Goal: Complete application form: Complete application form

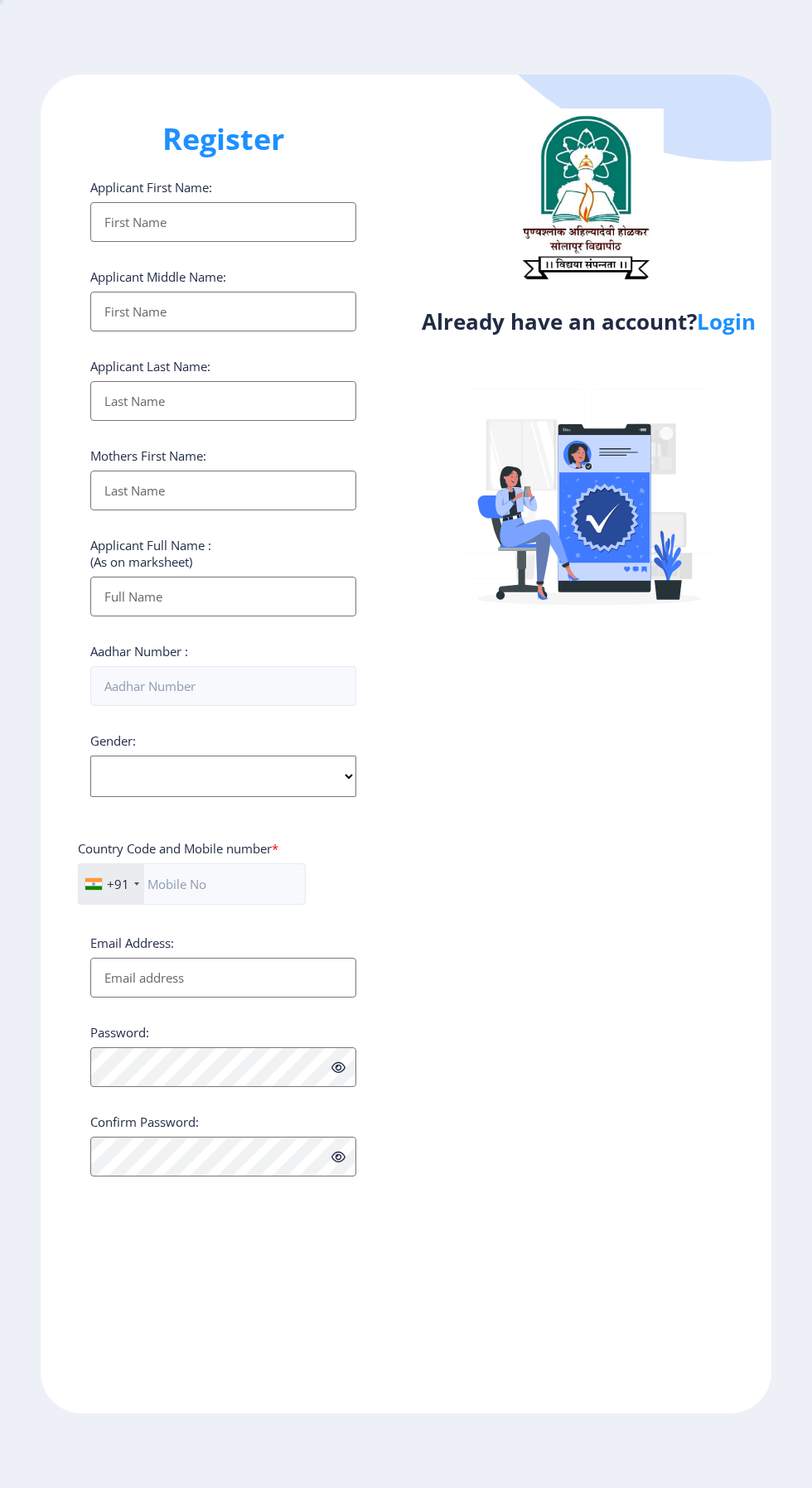
select select
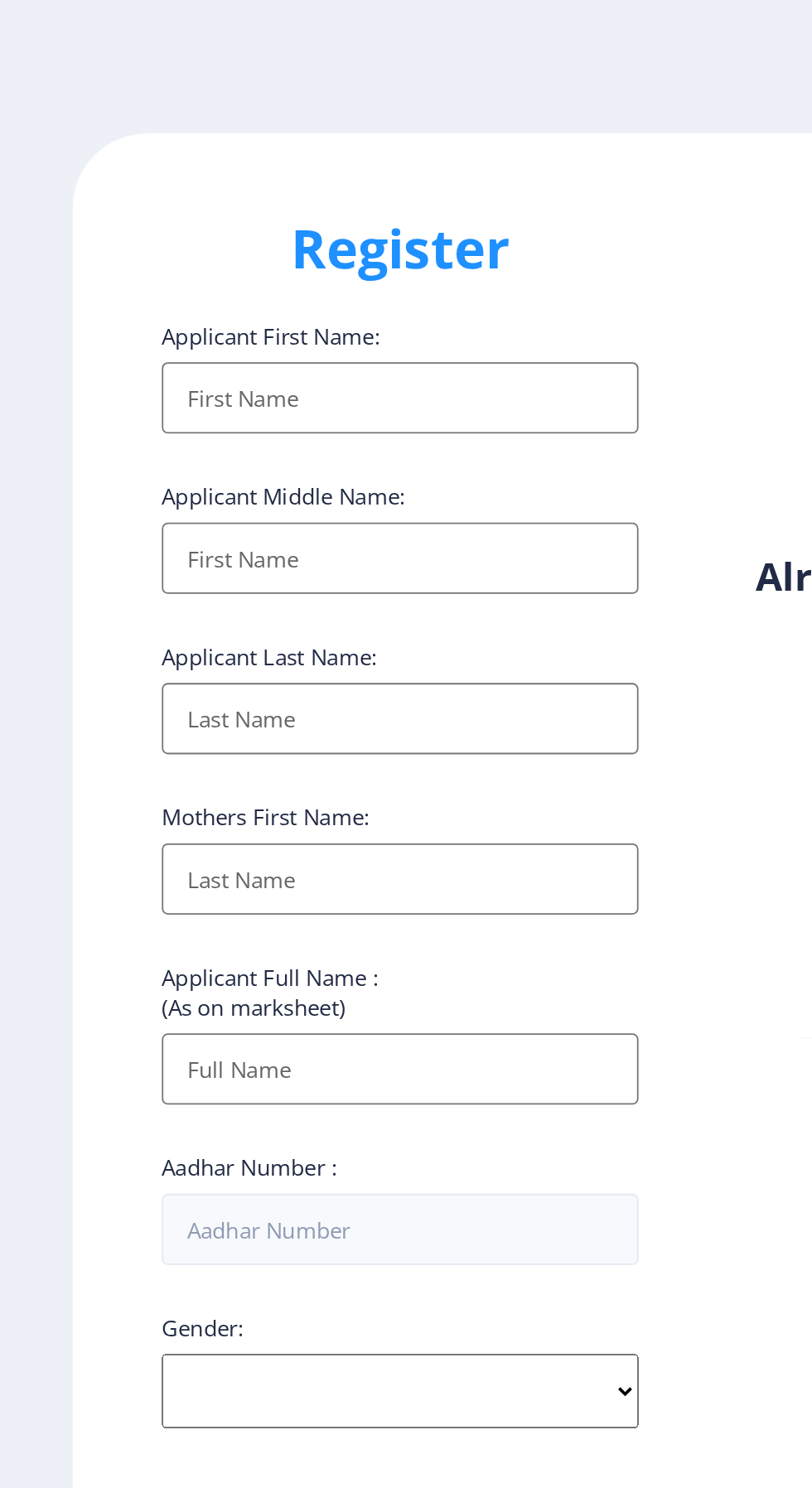
click at [115, 193] on label "Applicant First Name:" at bounding box center [150, 186] width 121 height 16
click at [115, 203] on input "Applicant First Name:" at bounding box center [223, 223] width 266 height 40
click at [124, 226] on input "Applicant First Name:" at bounding box center [223, 223] width 266 height 40
type input "[PERSON_NAME]"
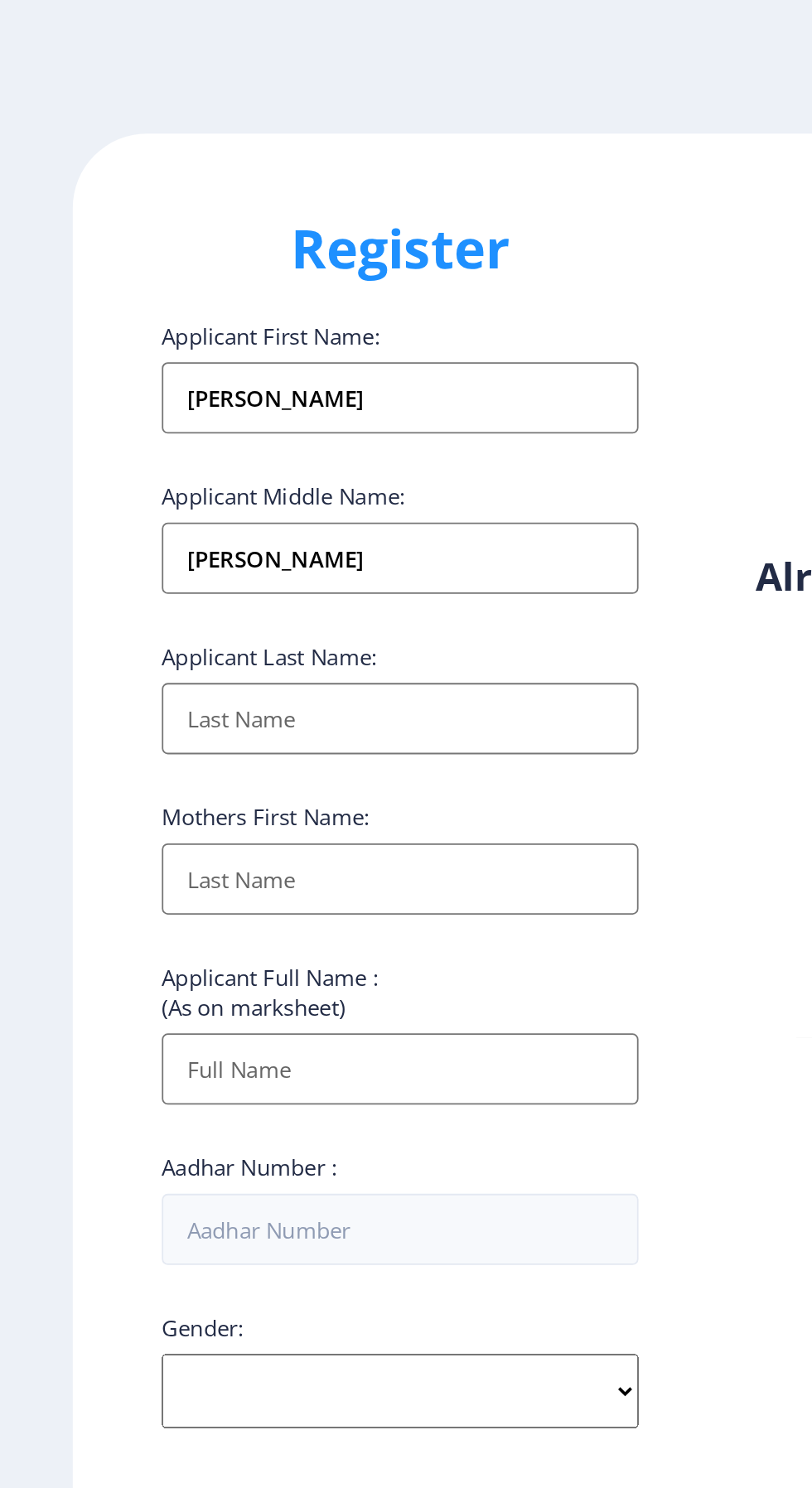
type input "Joshi"
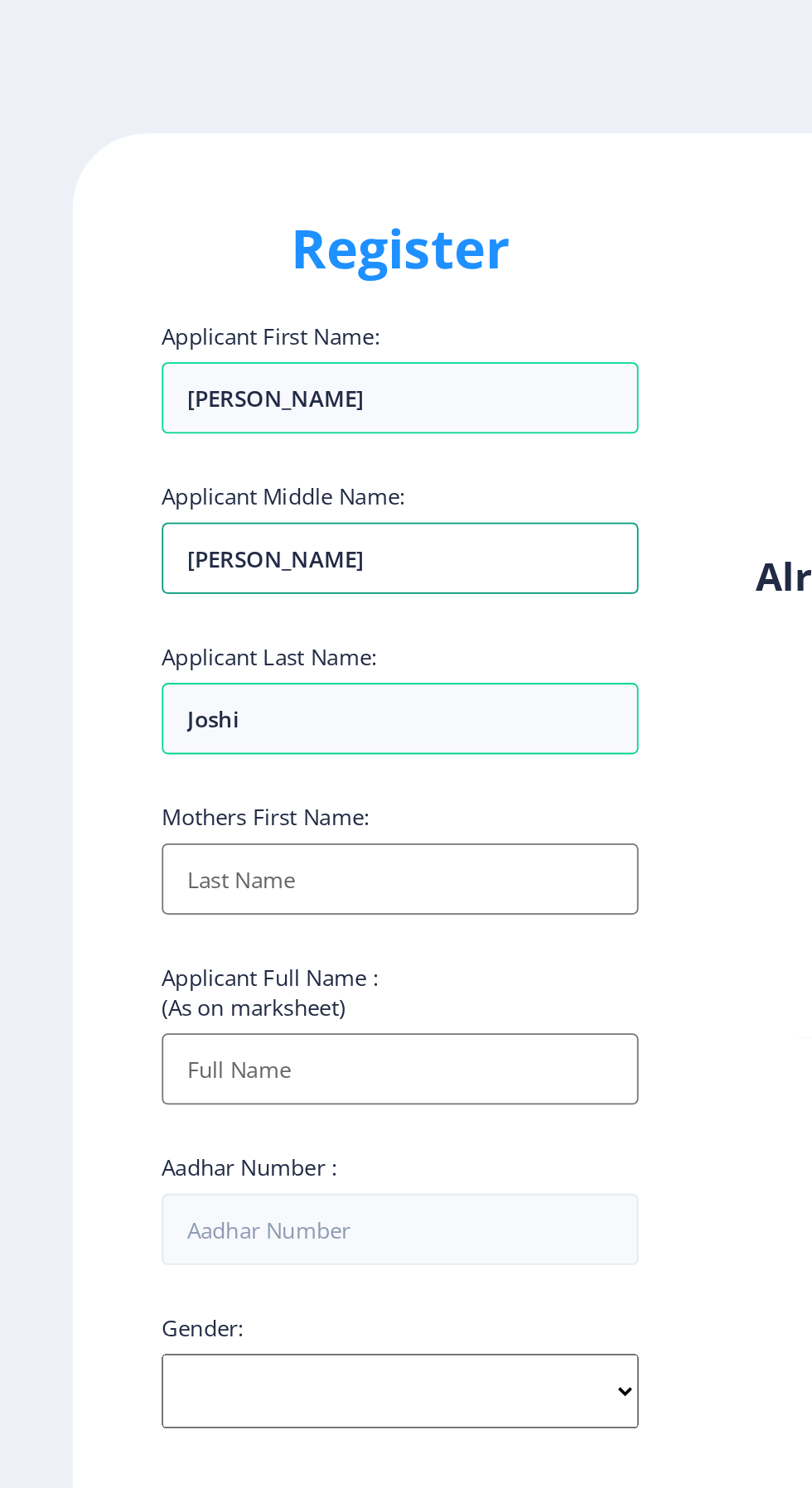
click at [289, 325] on input "[PERSON_NAME]" at bounding box center [223, 312] width 266 height 40
type input "S"
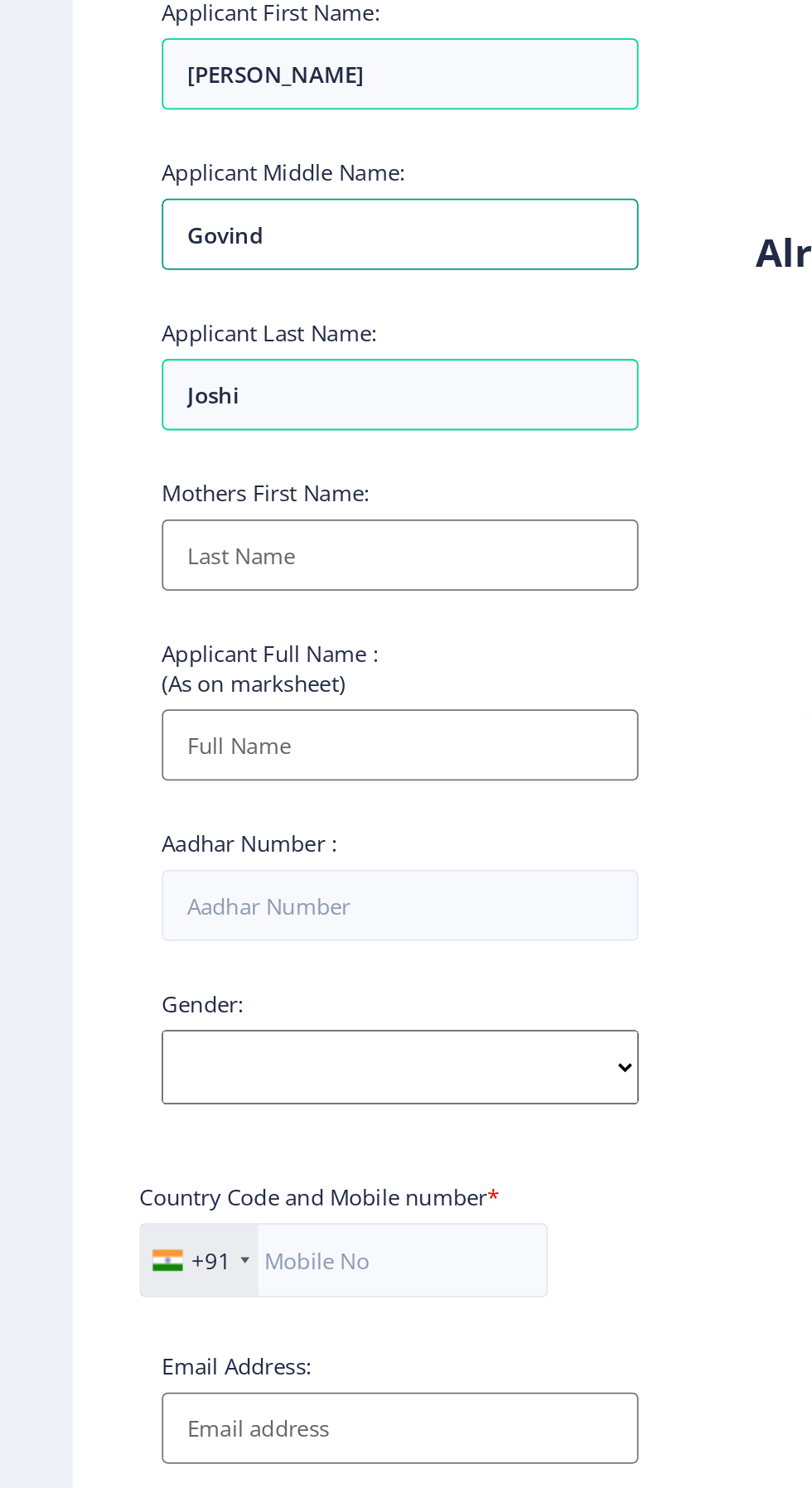
type input "Govind"
click at [314, 486] on input "Applicant First Name:" at bounding box center [223, 490] width 266 height 40
type input "[PERSON_NAME]"
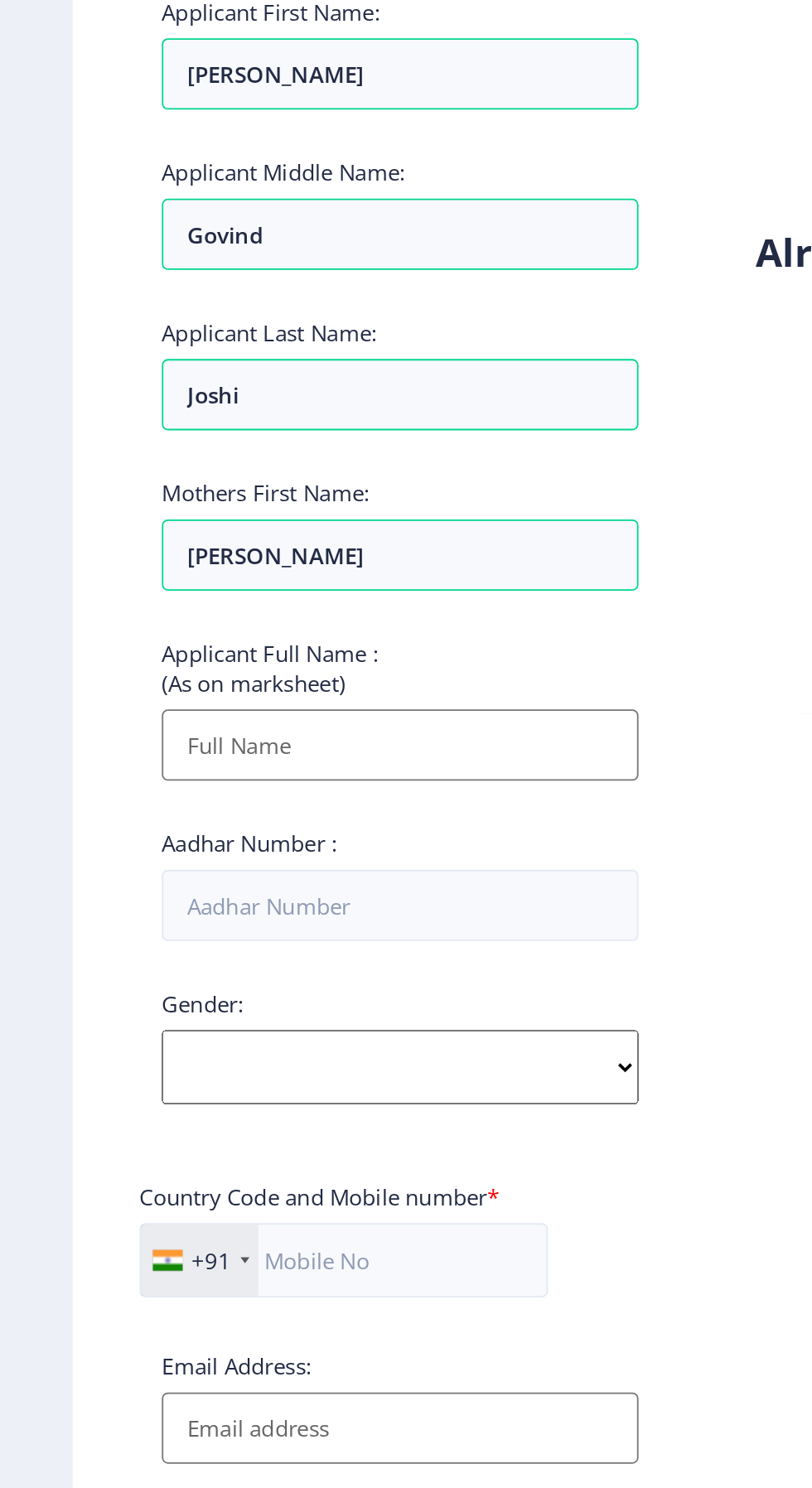
click at [310, 603] on input "Applicant First Name:" at bounding box center [223, 596] width 266 height 40
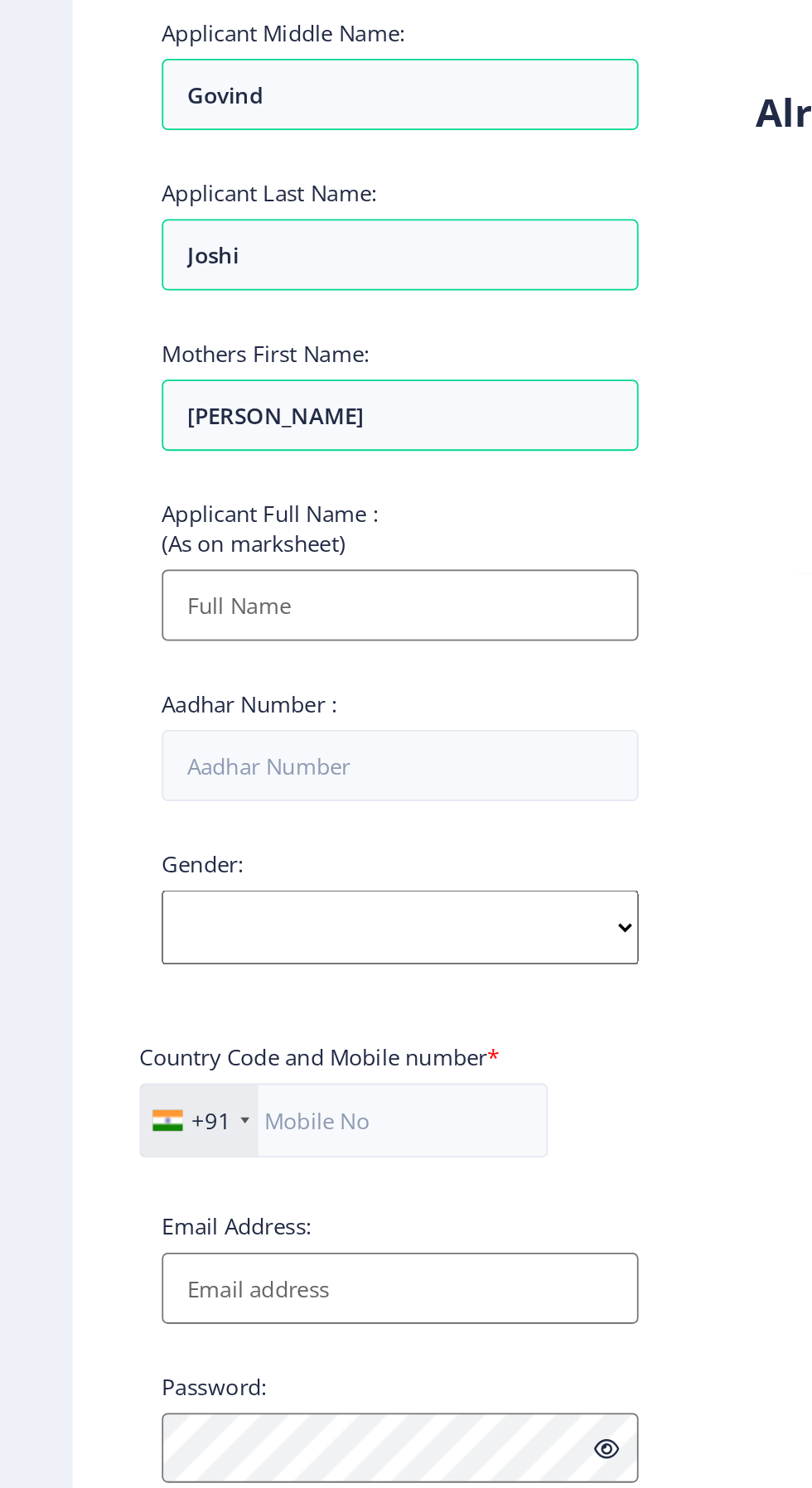
click at [126, 597] on input "Applicant First Name:" at bounding box center [223, 596] width 266 height 40
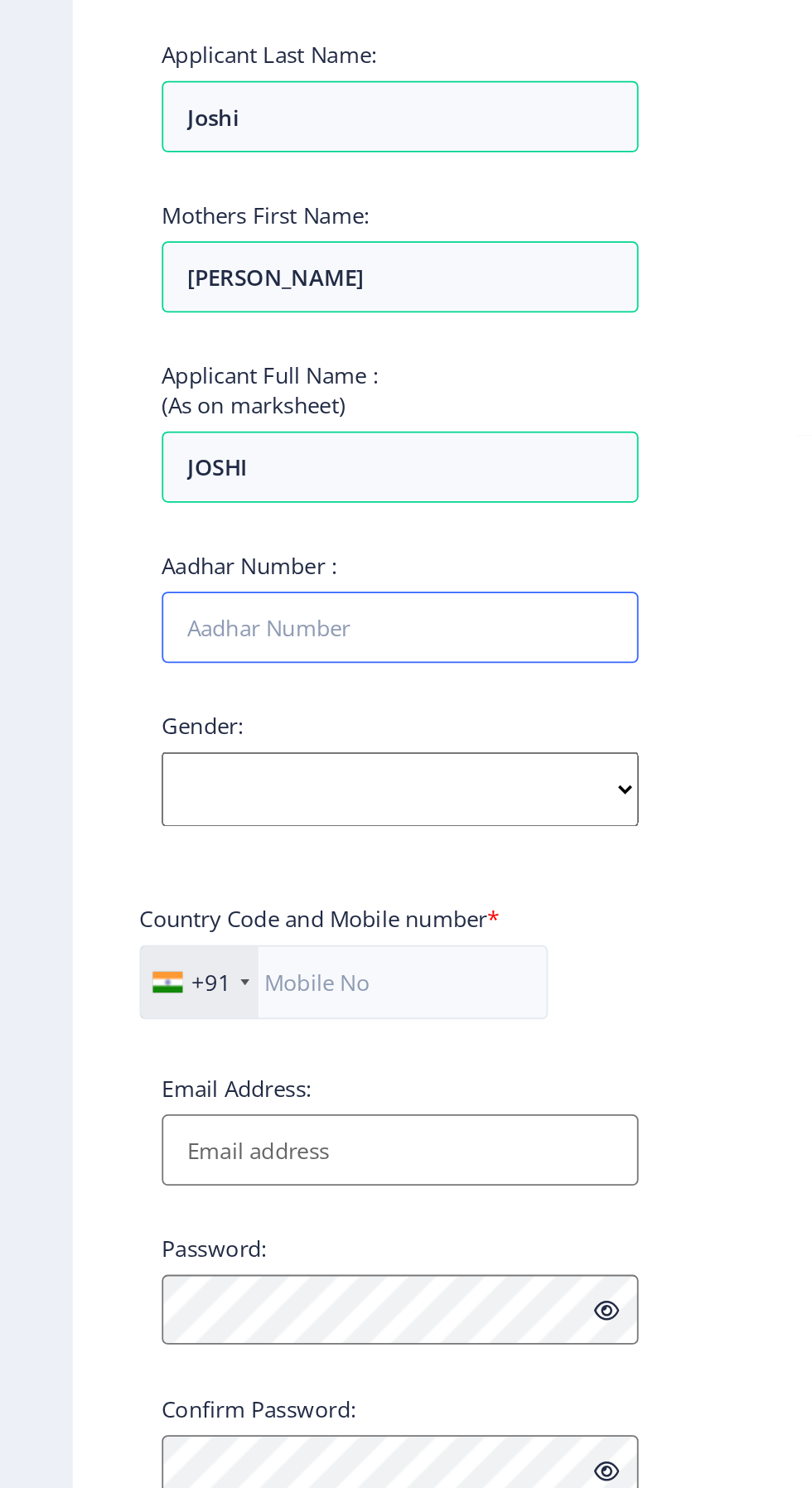
click at [313, 694] on input "Aadhar Number :" at bounding box center [223, 686] width 266 height 40
click at [303, 607] on input "JOSHI" at bounding box center [223, 596] width 266 height 40
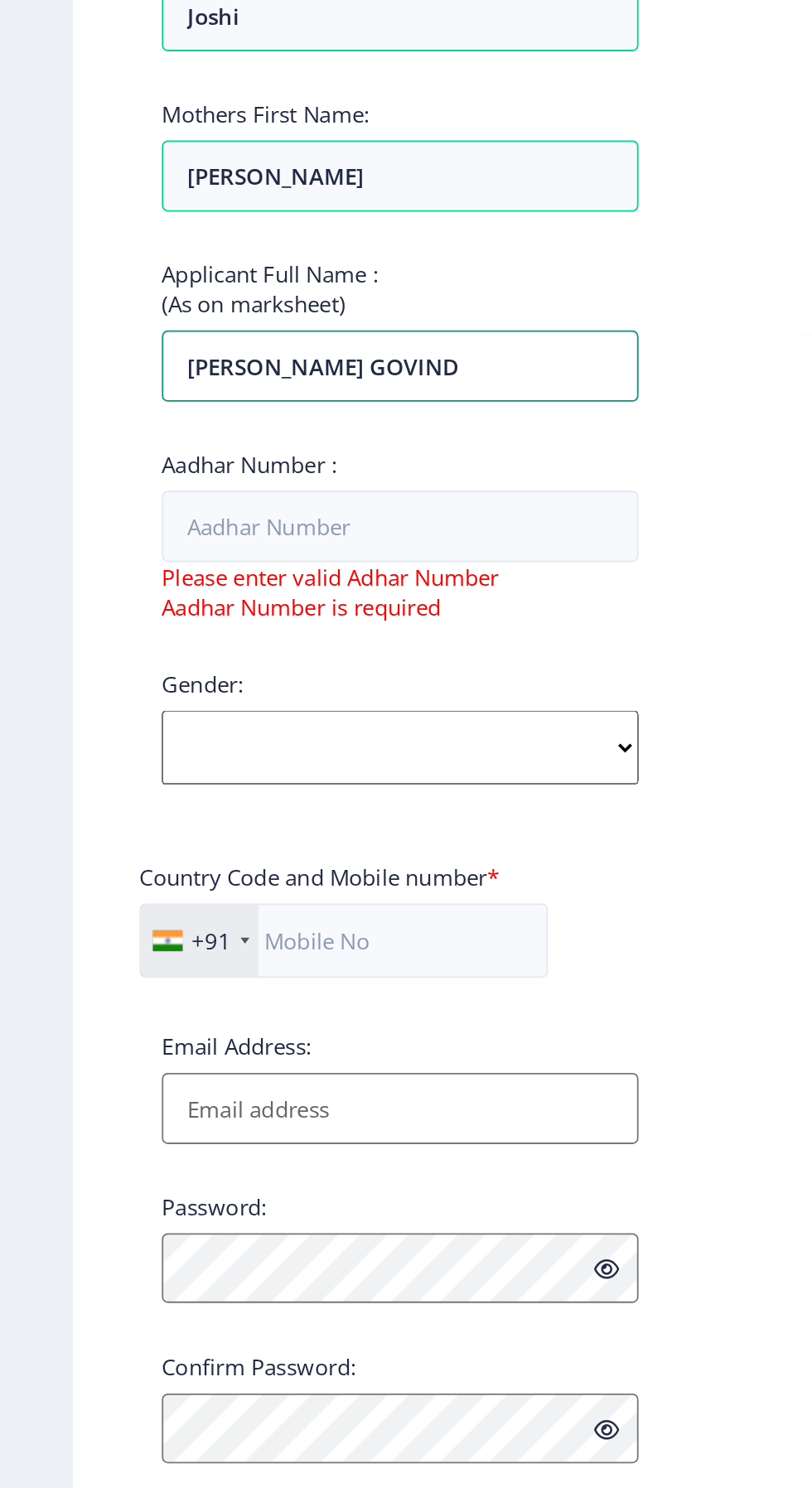
type input "[PERSON_NAME] GOVIND"
click at [325, 690] on input "Aadhar Number :" at bounding box center [223, 686] width 266 height 40
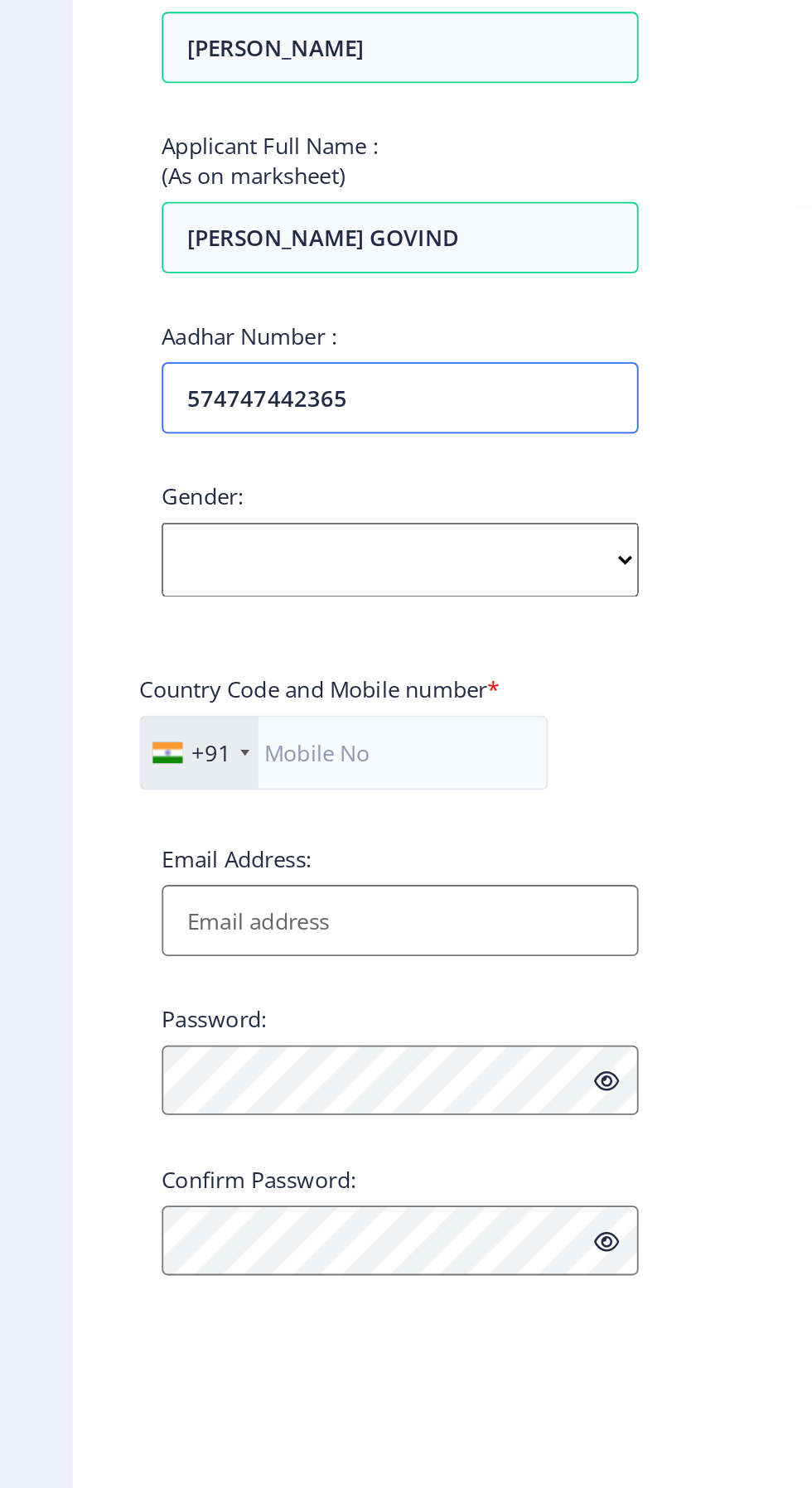
type input "574747442365"
click at [320, 775] on select "Select Gender [DEMOGRAPHIC_DATA] [DEMOGRAPHIC_DATA] Other" at bounding box center [223, 776] width 266 height 41
select select "[DEMOGRAPHIC_DATA]"
click at [90, 758] on select "Select Gender [DEMOGRAPHIC_DATA] [DEMOGRAPHIC_DATA] Other" at bounding box center [223, 776] width 266 height 41
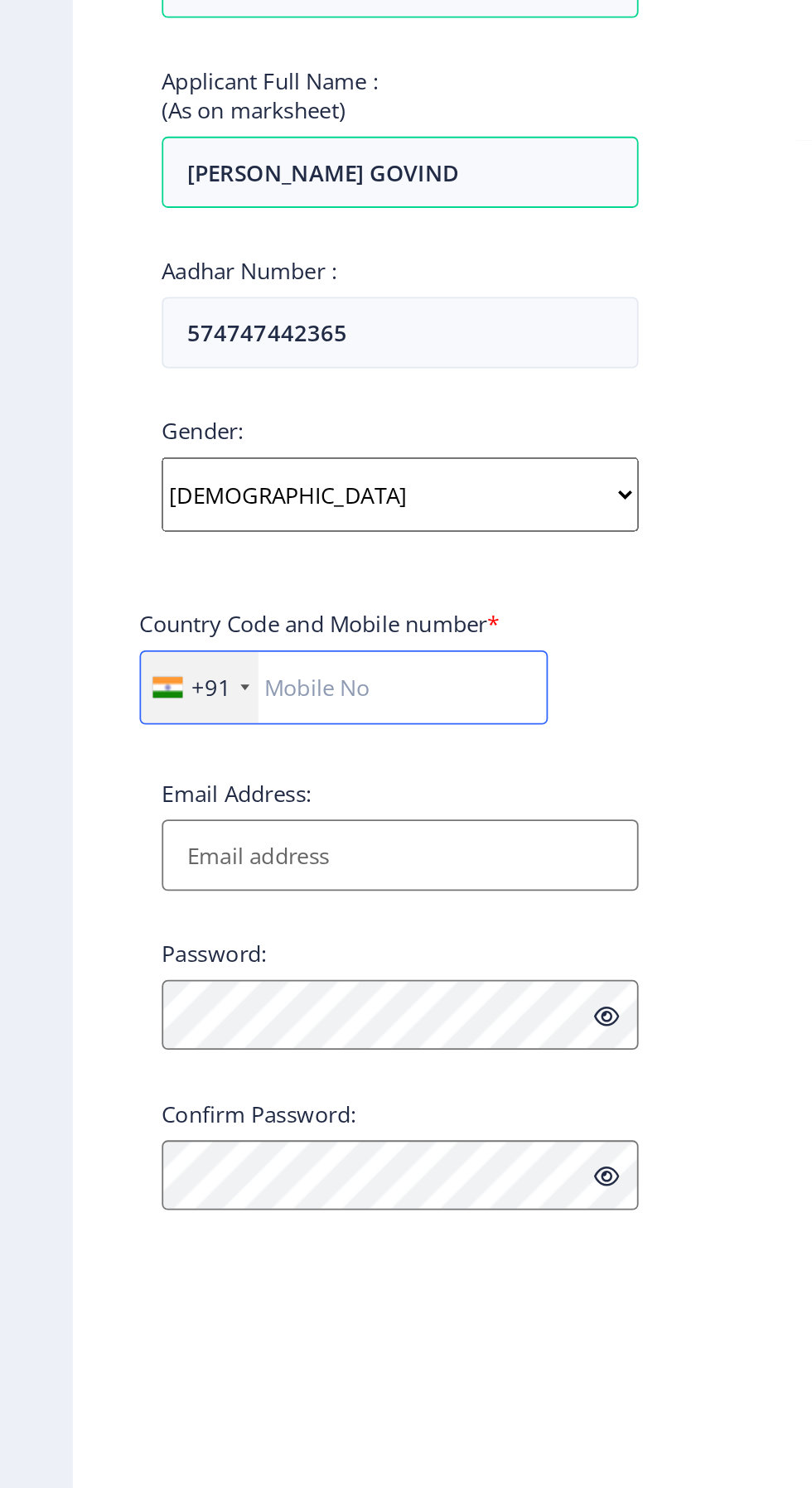
click at [255, 895] on input "text" at bounding box center [191, 883] width 227 height 41
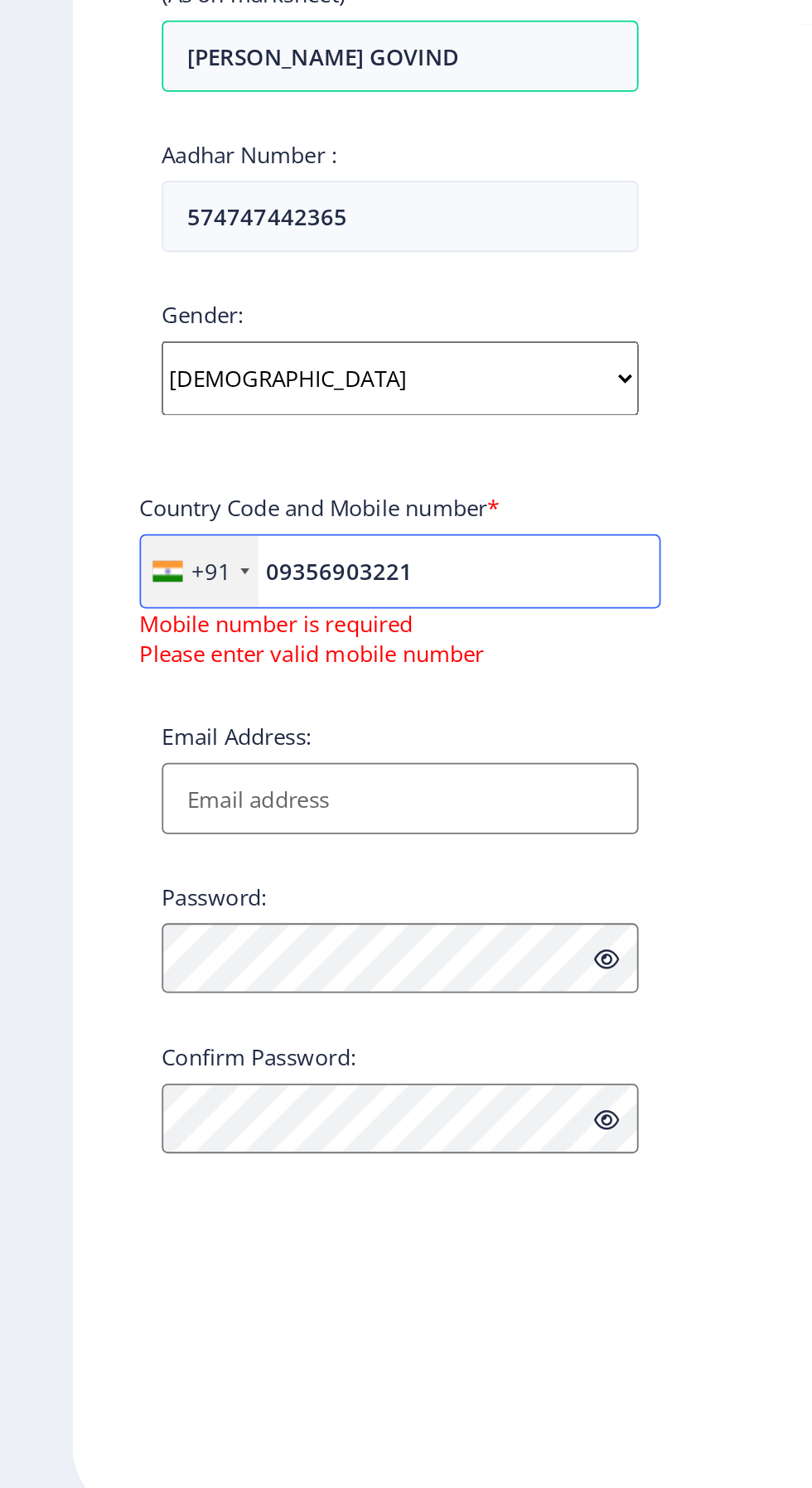
click at [156, 887] on input "09356903221" at bounding box center [223, 883] width 290 height 41
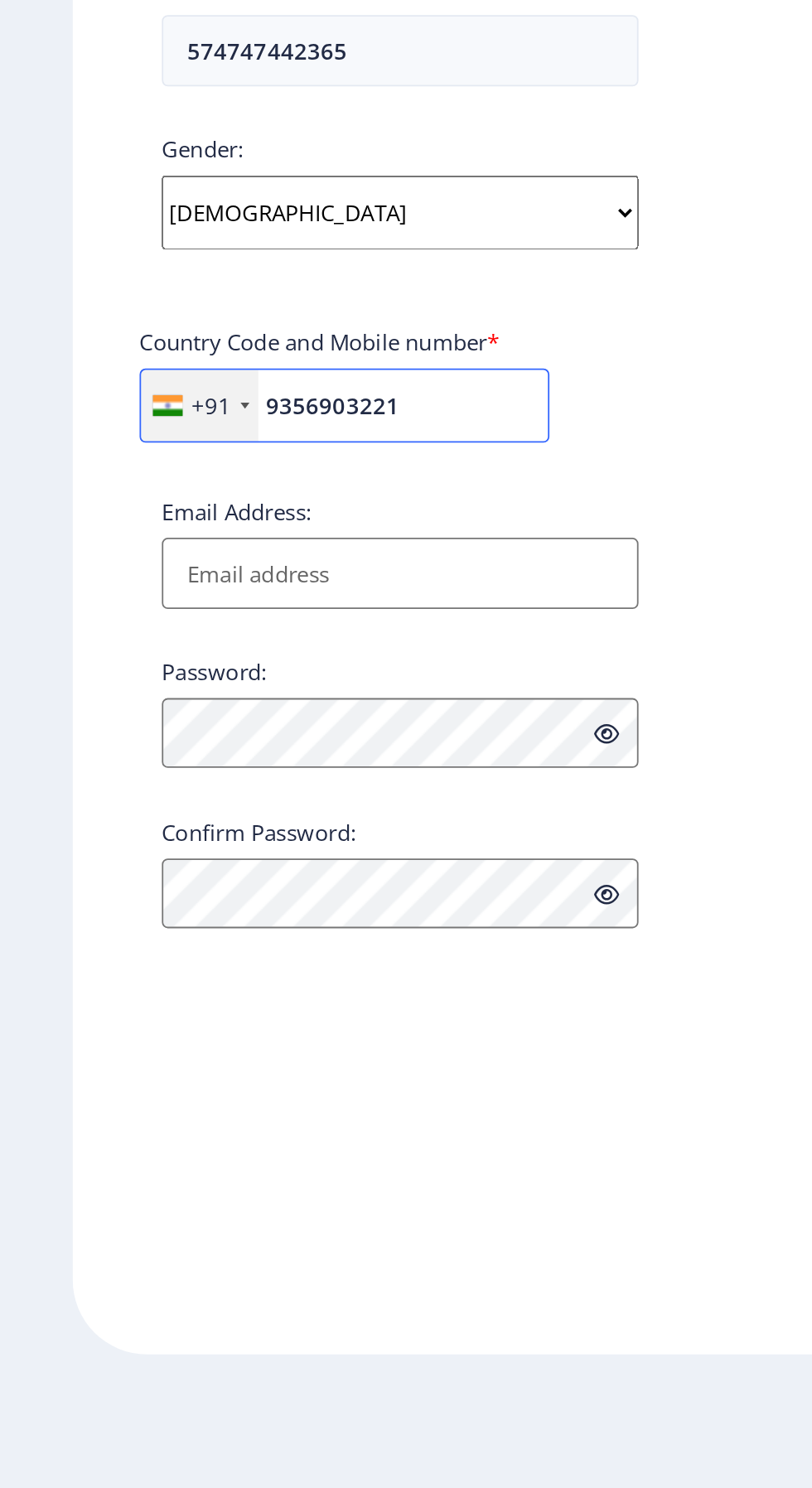
type input "9356903221"
click at [289, 975] on input "Email Address:" at bounding box center [223, 978] width 266 height 40
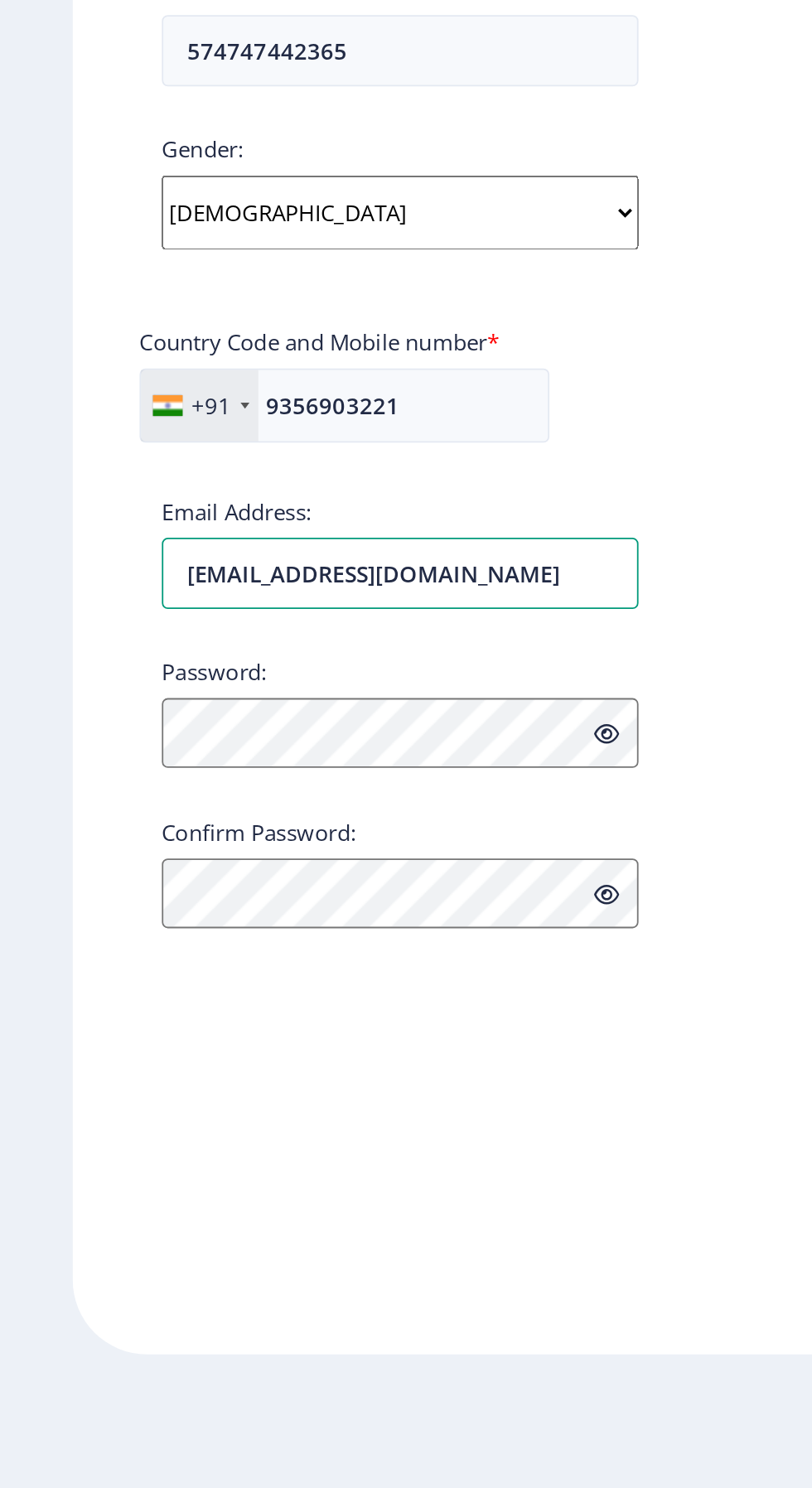
click at [312, 974] on input "[EMAIL_ADDRESS][DOMAIN_NAME]" at bounding box center [223, 978] width 266 height 40
type input "[EMAIL_ADDRESS][DOMAIN_NAME]"
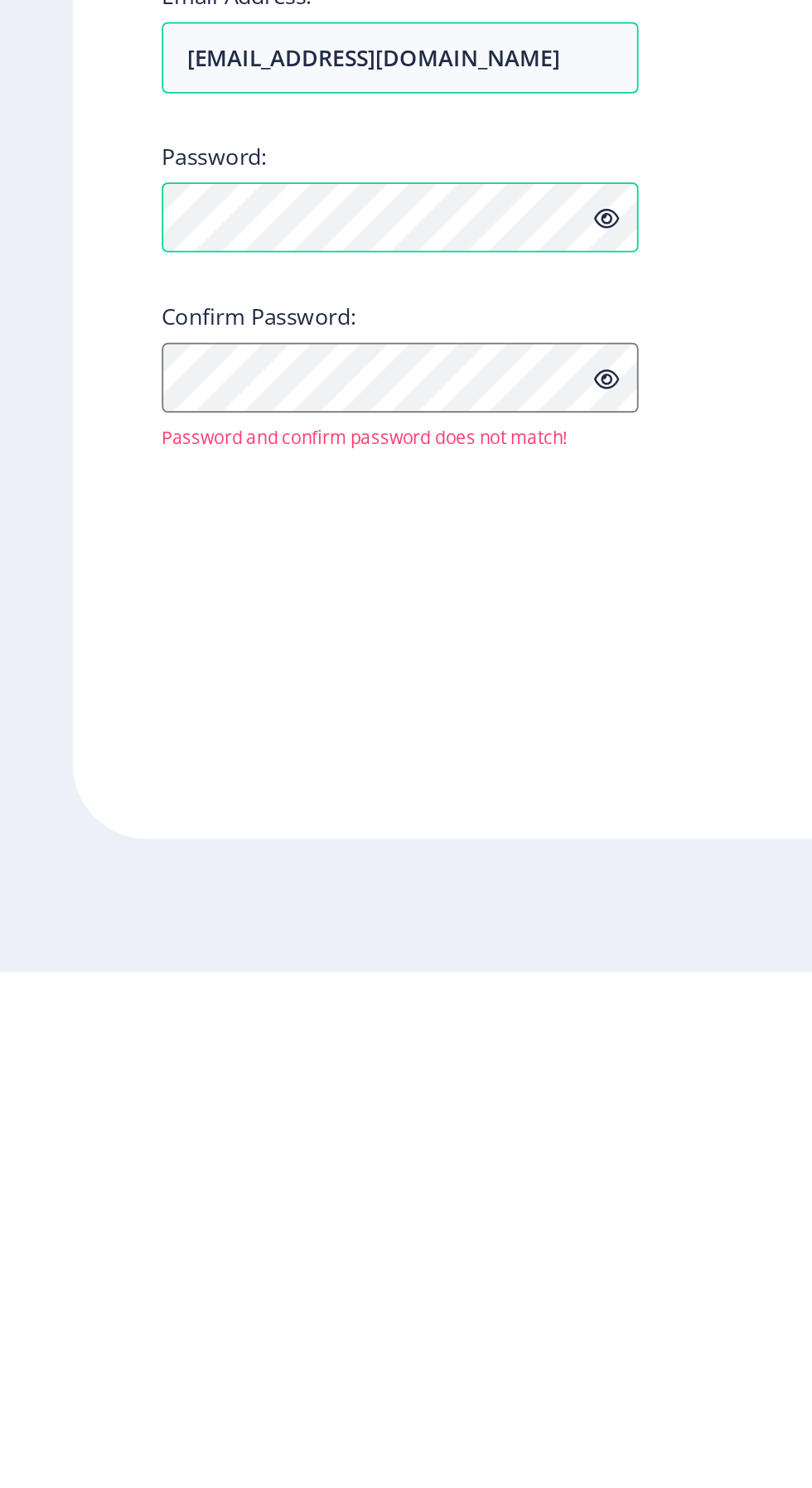
click at [113, 1130] on label "Confirm Password:" at bounding box center [144, 1121] width 109 height 16
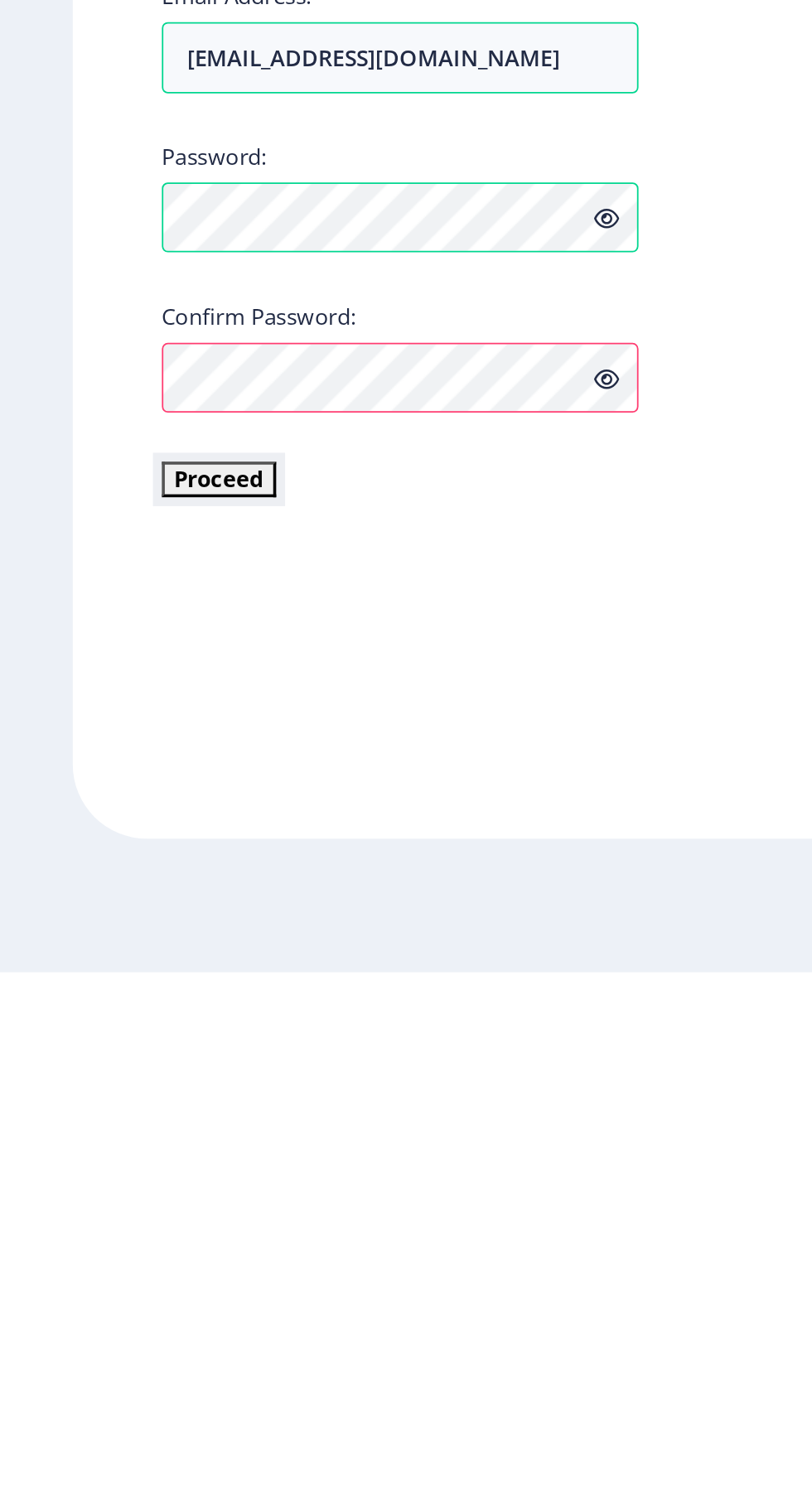
click at [100, 1213] on button "Proceed" at bounding box center [121, 1213] width 64 height 19
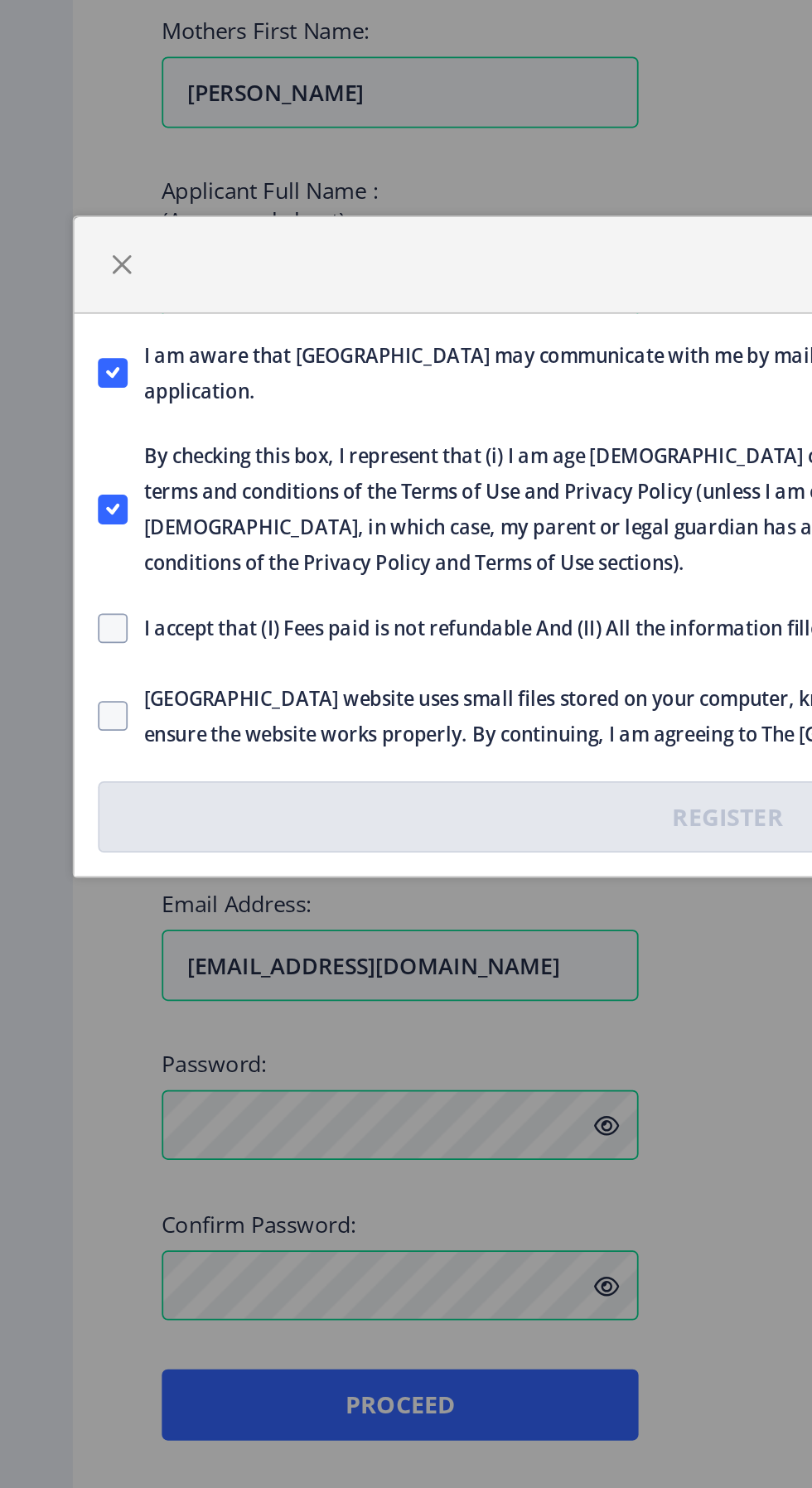
click at [70, 787] on span at bounding box center [62, 788] width 16 height 16
click at [55, 789] on input "I accept that (I) Fees paid is not refundable And (II) All the information fill…" at bounding box center [54, 789] width 1 height 1
checkbox input "true"
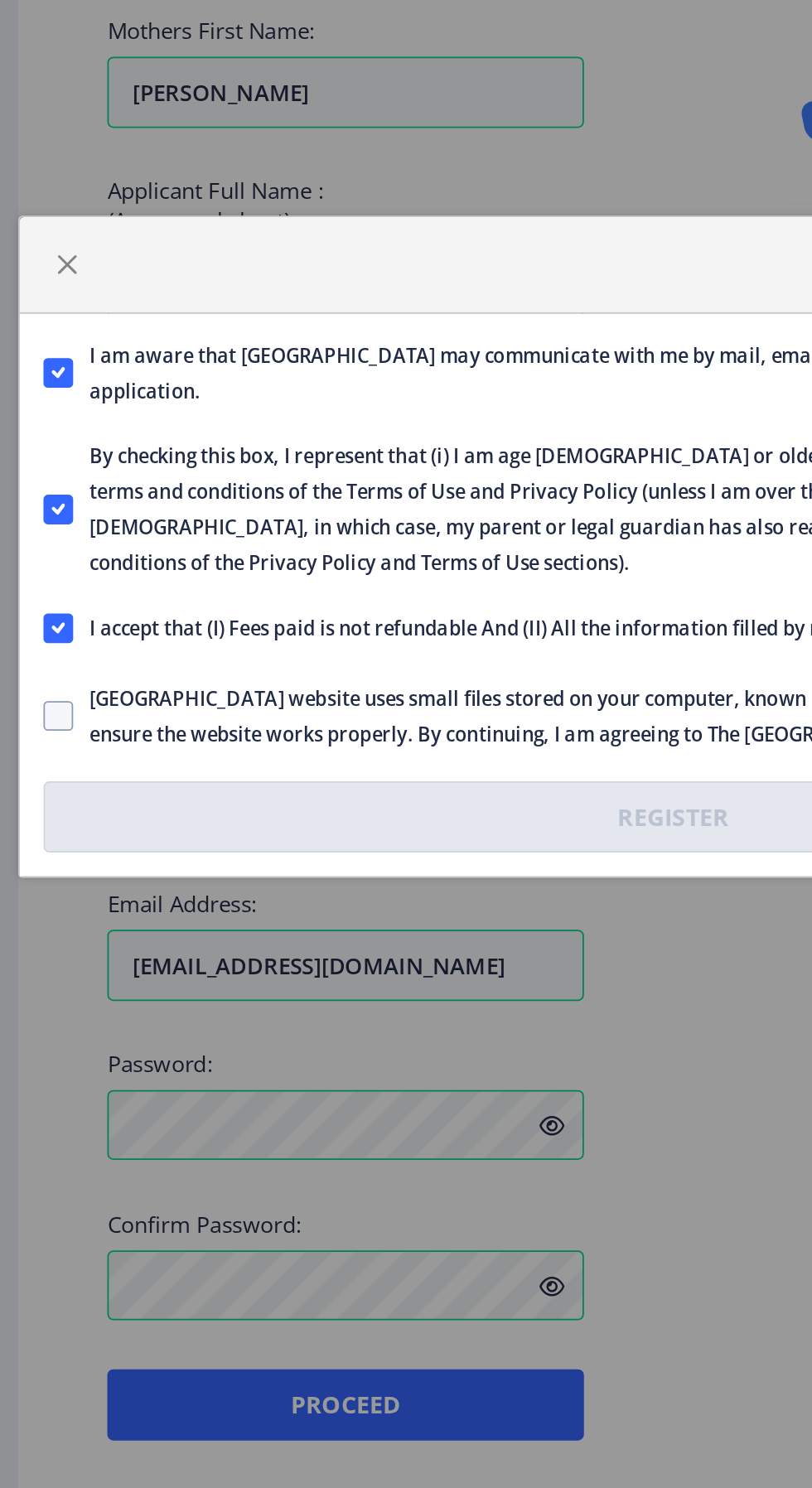
click at [66, 831] on span at bounding box center [62, 838] width 16 height 16
click at [55, 838] on input "[GEOGRAPHIC_DATA] website uses small files stored on your computer, known as co…" at bounding box center [54, 838] width 1 height 1
checkbox input "true"
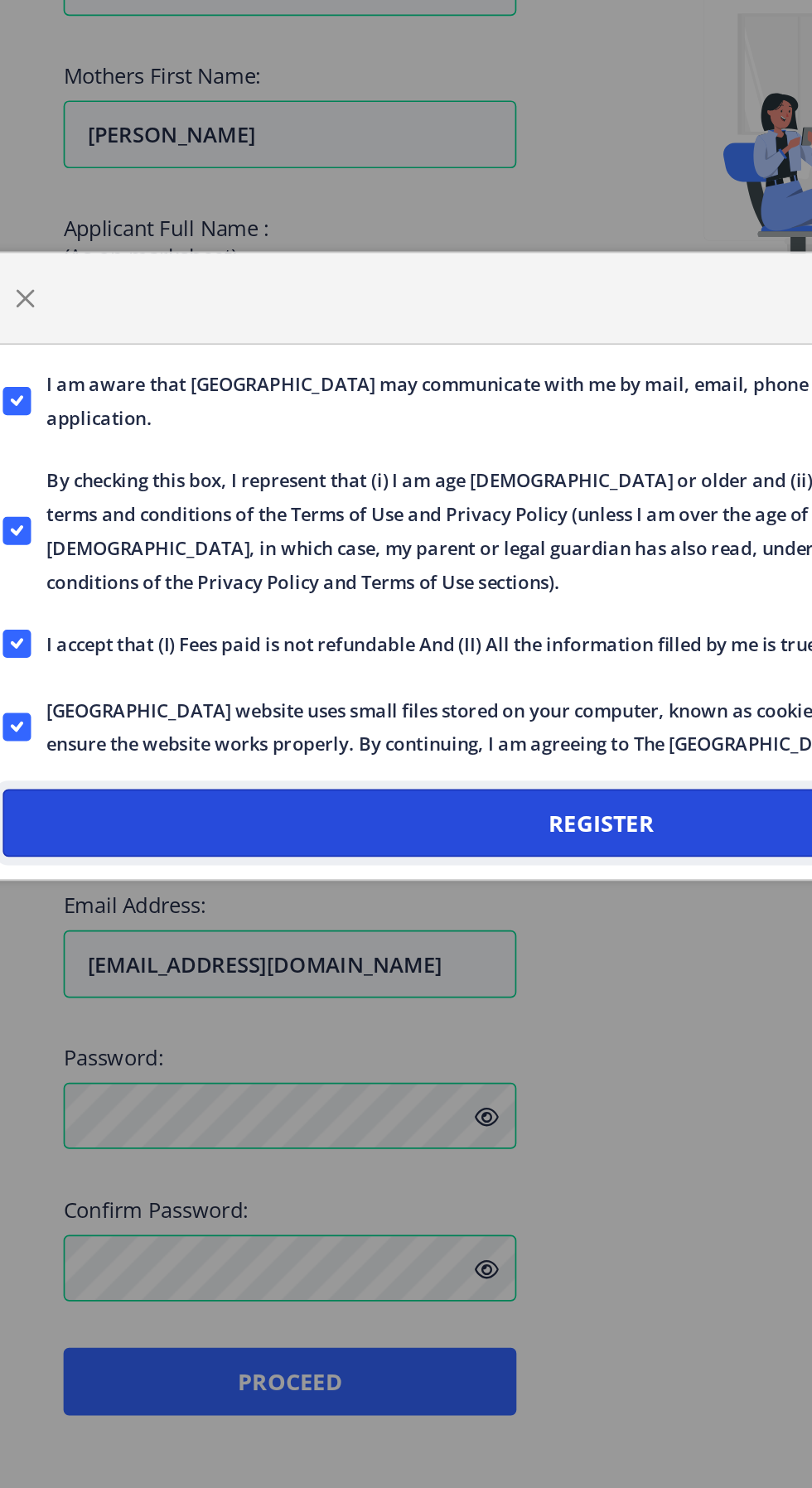
click at [129, 878] on button "Register" at bounding box center [405, 895] width 702 height 40
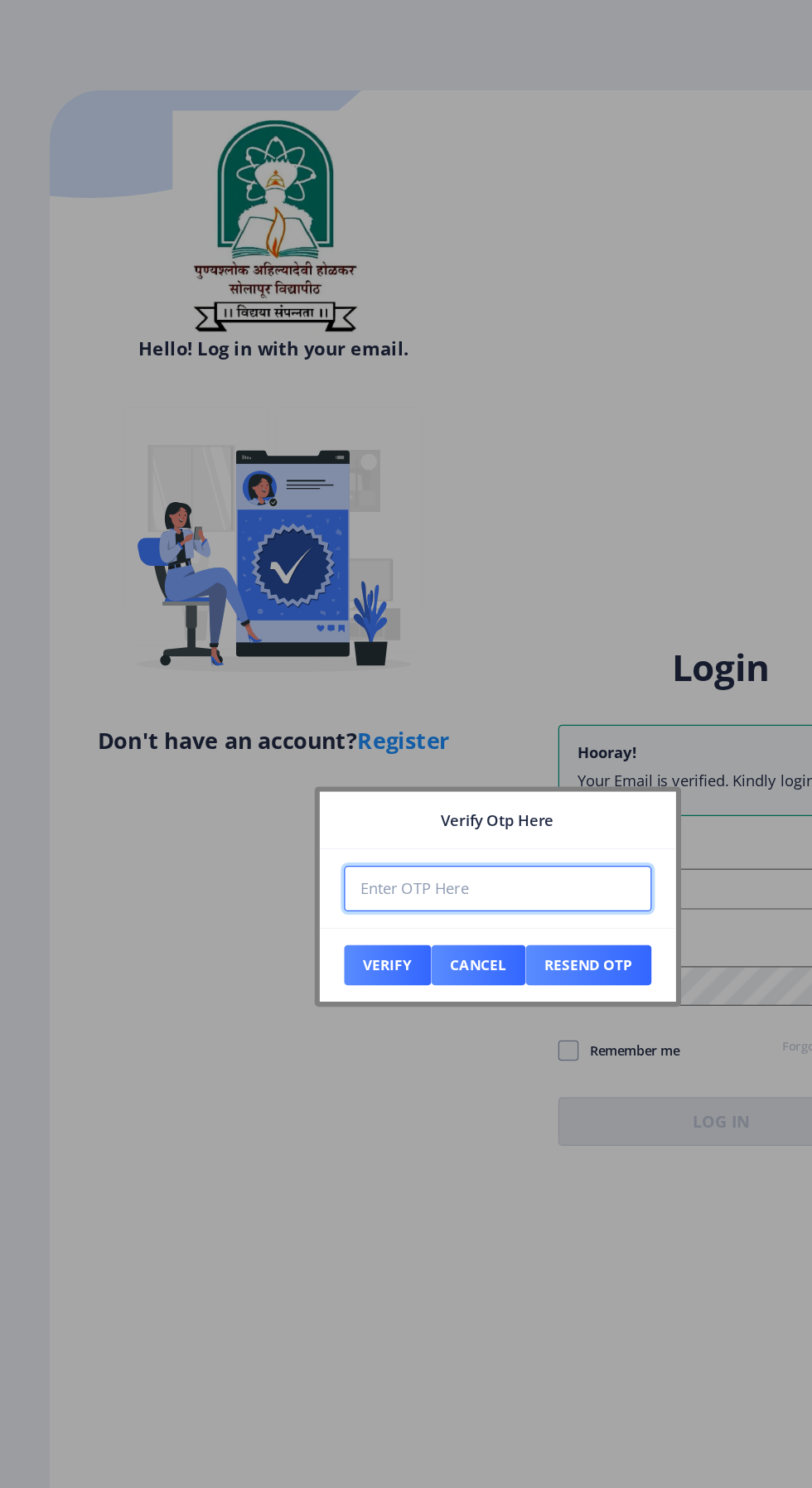
click at [492, 720] on input "number" at bounding box center [406, 724] width 251 height 37
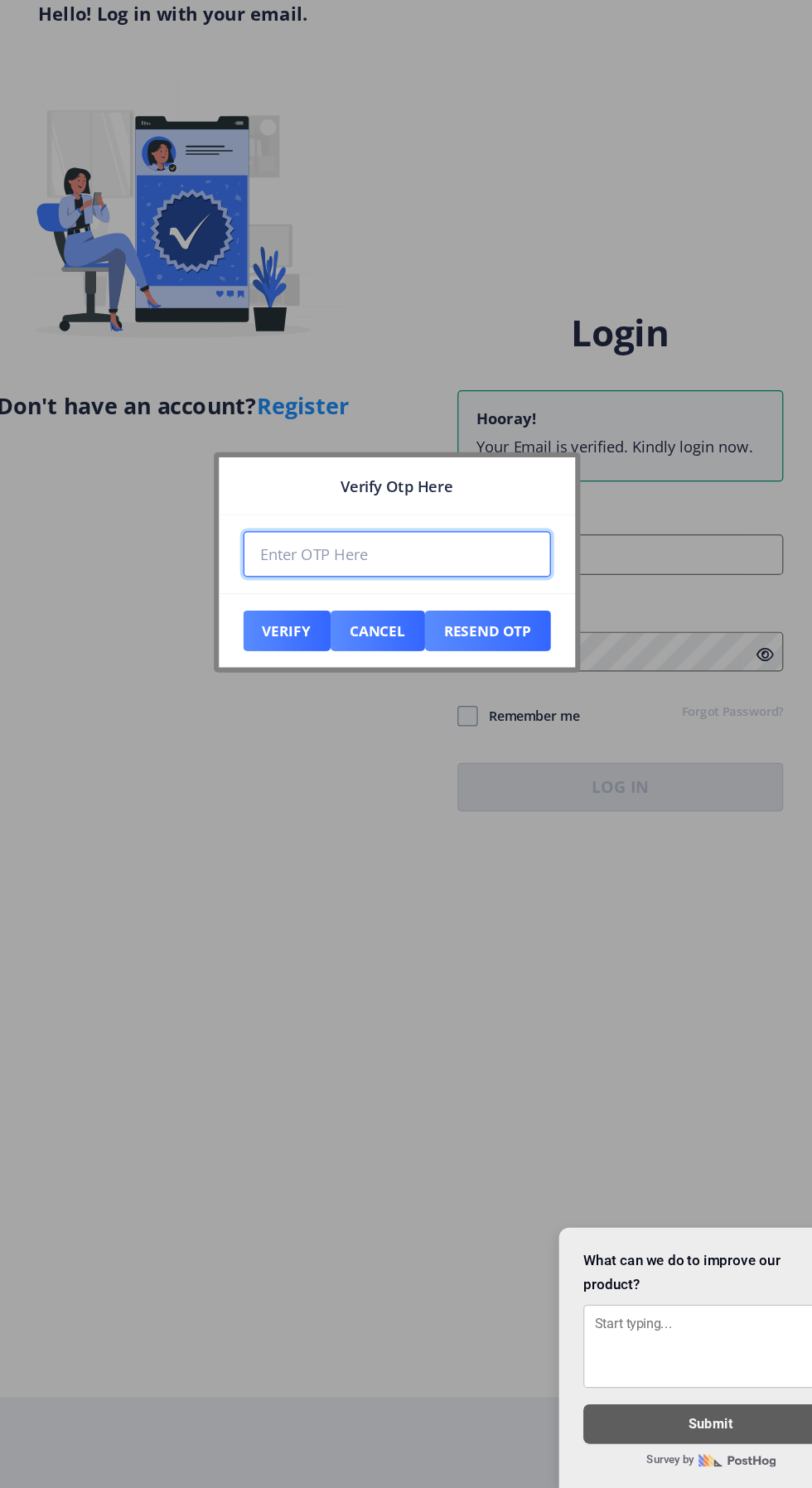
click at [476, 722] on input "number" at bounding box center [406, 724] width 251 height 37
type input "430252"
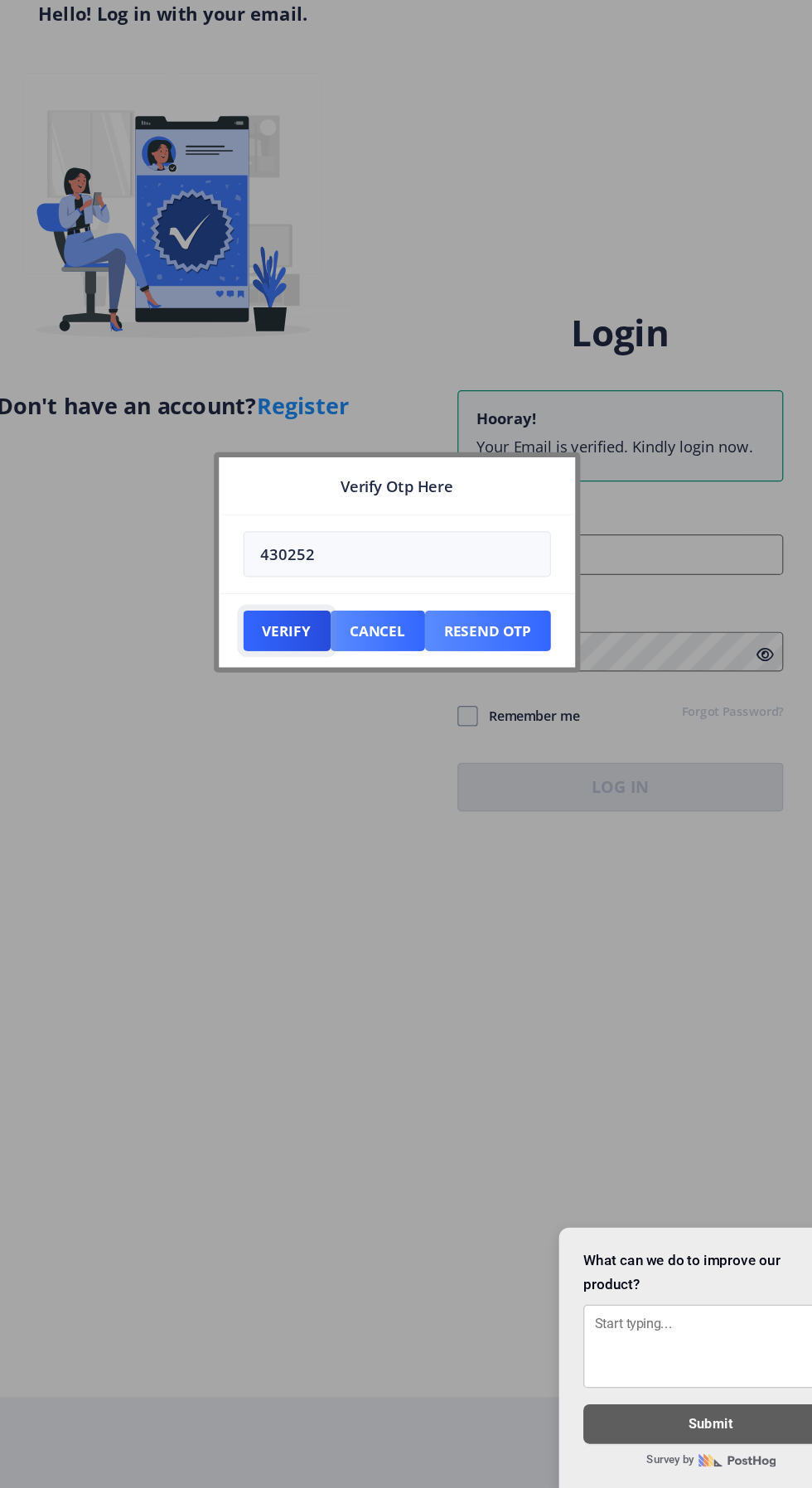
click at [302, 787] on button "Verify" at bounding box center [316, 787] width 72 height 33
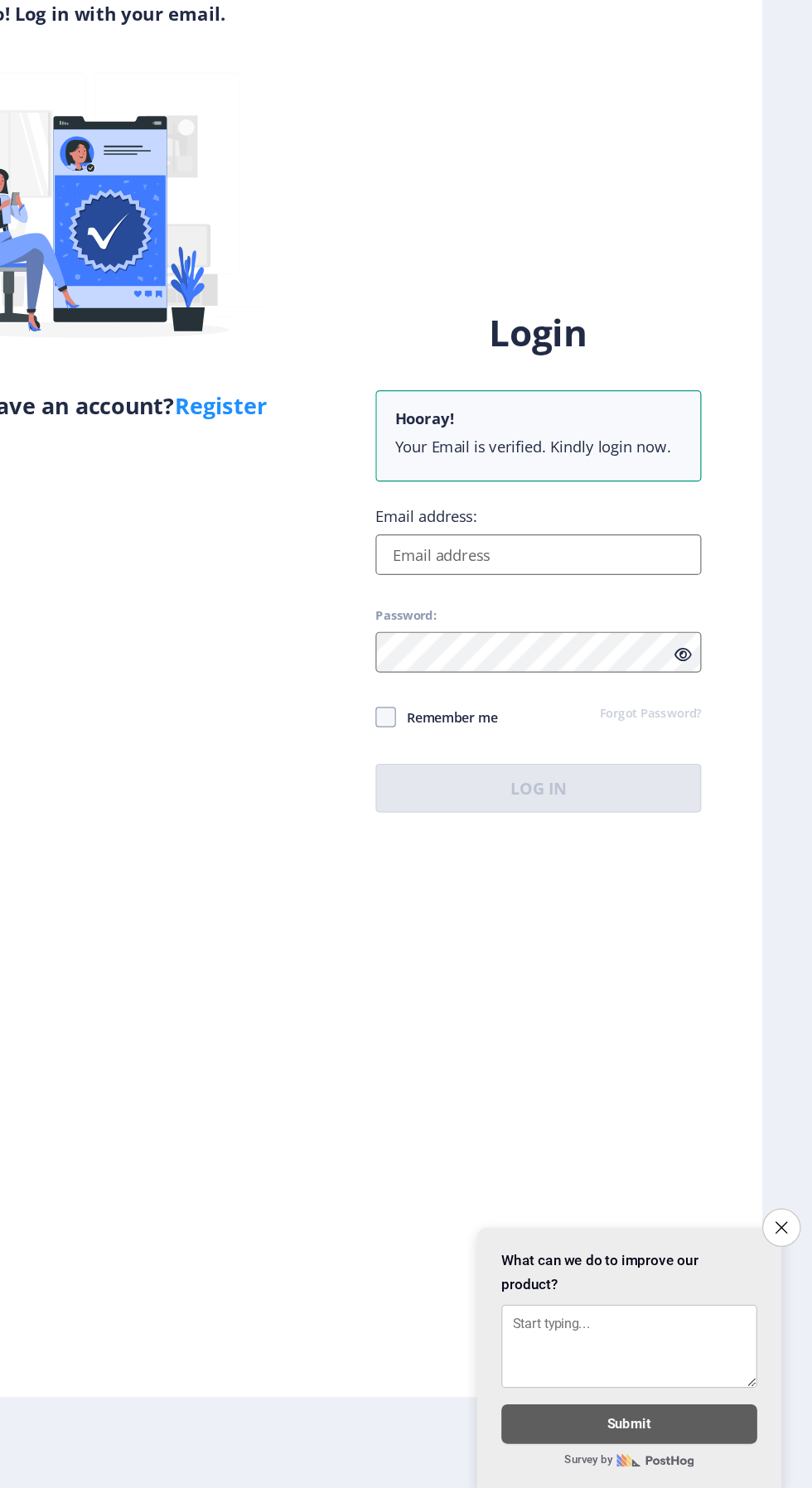
click at [651, 743] on input "Email address:" at bounding box center [588, 725] width 266 height 33
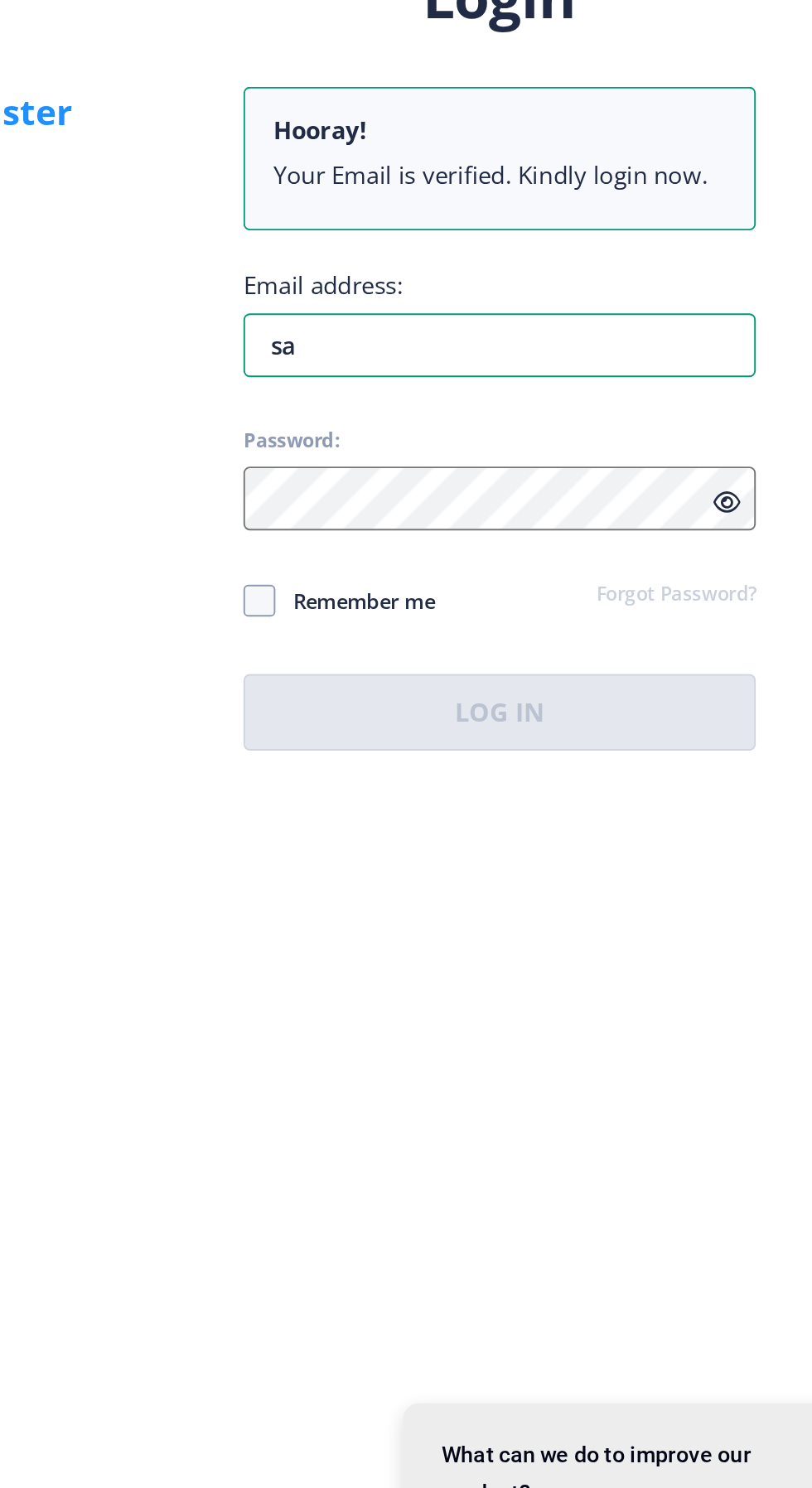
type input "s"
click at [520, 743] on input "[PERSON_NAME]" at bounding box center [588, 725] width 266 height 33
click at [505, 743] on input "[PERSON_NAME]" at bounding box center [588, 725] width 266 height 33
click at [511, 743] on input "[PERSON_NAME]" at bounding box center [588, 725] width 266 height 33
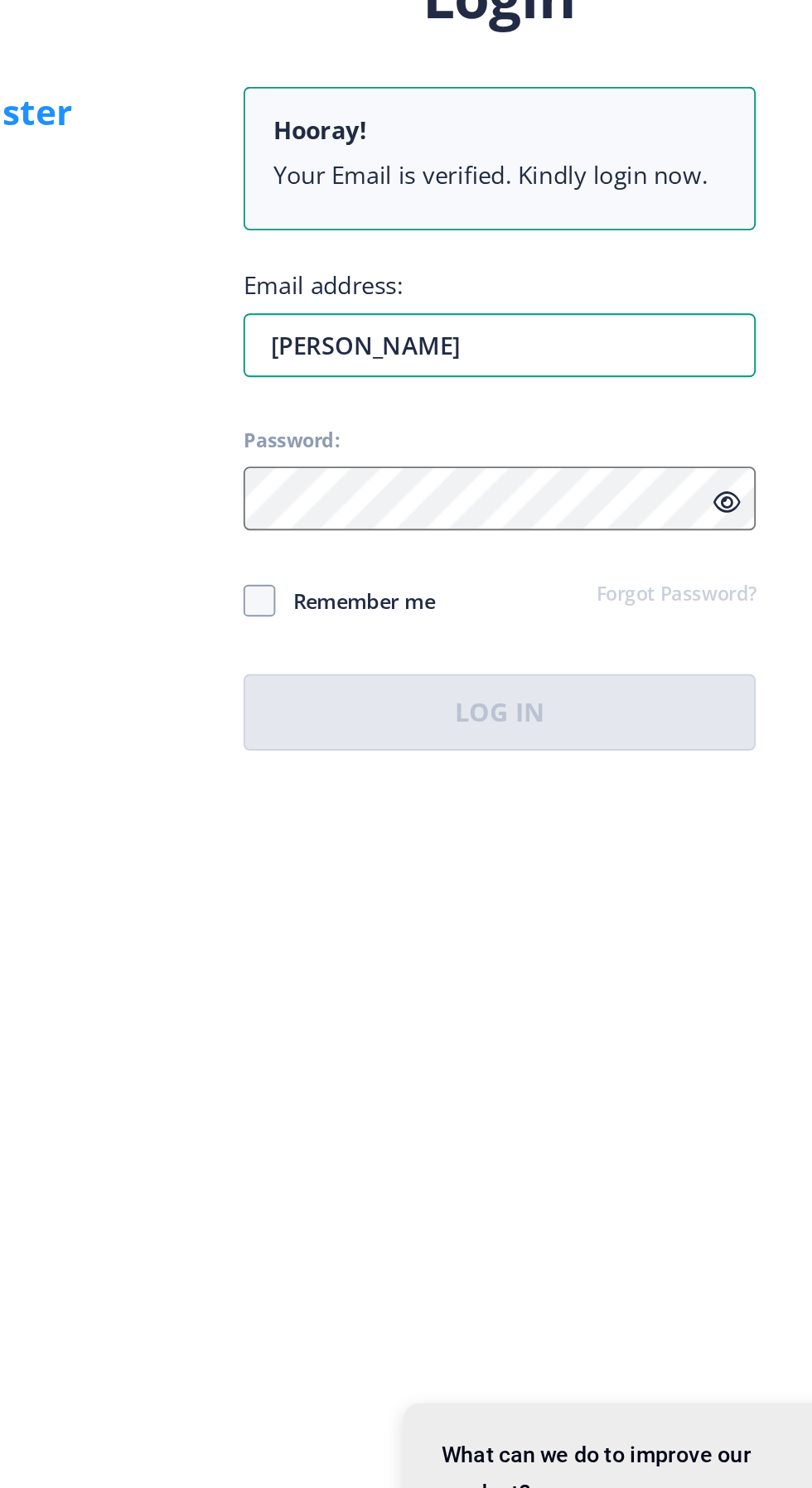
click at [512, 743] on input "[PERSON_NAME]" at bounding box center [588, 725] width 266 height 33
click at [507, 743] on input "[PERSON_NAME]" at bounding box center [588, 725] width 266 height 33
click at [515, 743] on input "[PERSON_NAME]" at bounding box center [588, 725] width 266 height 33
click at [557, 743] on input "sanchitjoshi" at bounding box center [588, 725] width 266 height 33
type input "[EMAIL_ADDRESS][DOMAIN_NAME]"
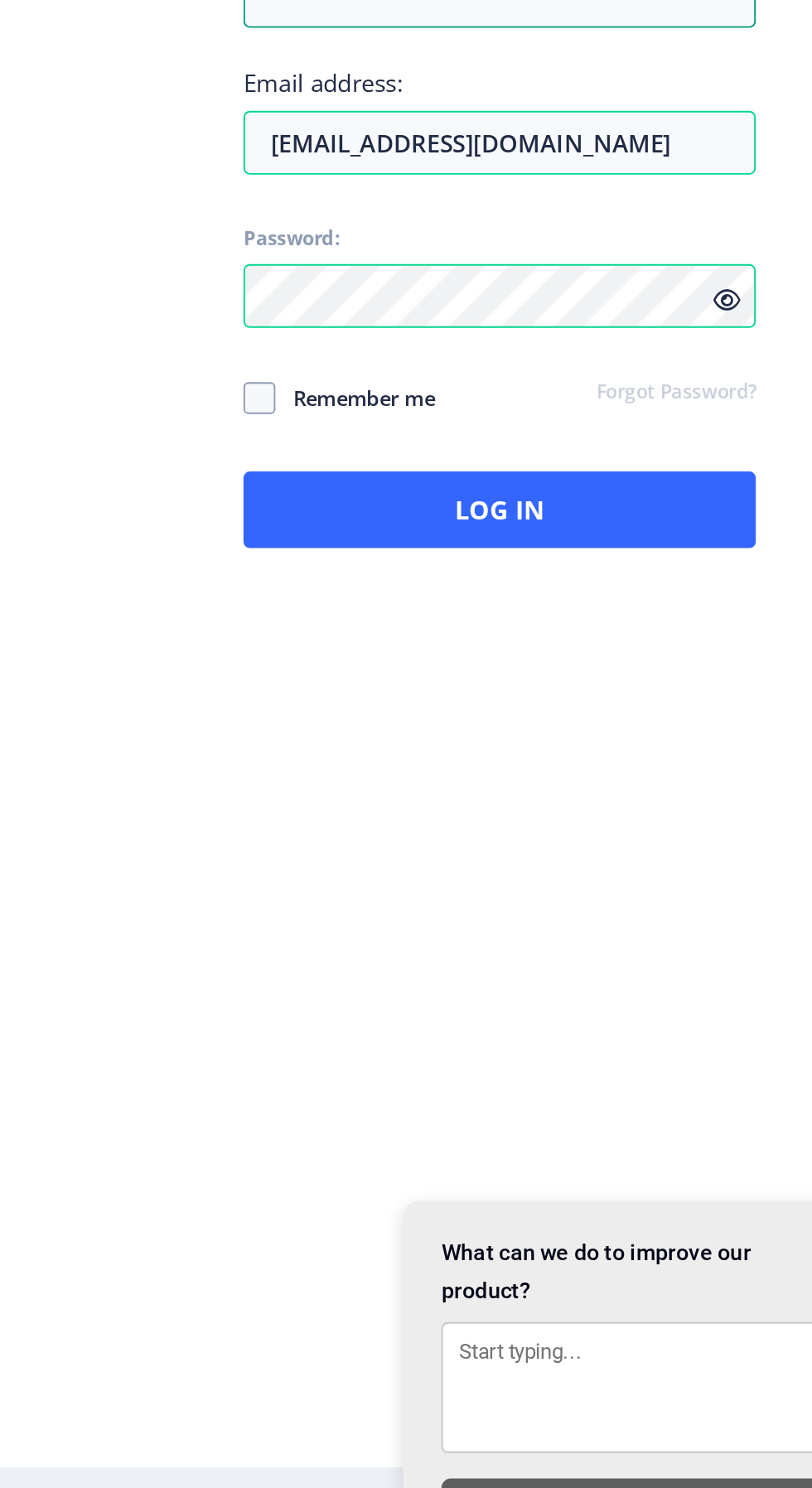
click at [464, 867] on span at bounding box center [463, 857] width 16 height 16
click at [457, 858] on input "Remember me" at bounding box center [456, 857] width 1 height 1
checkbox input "true"
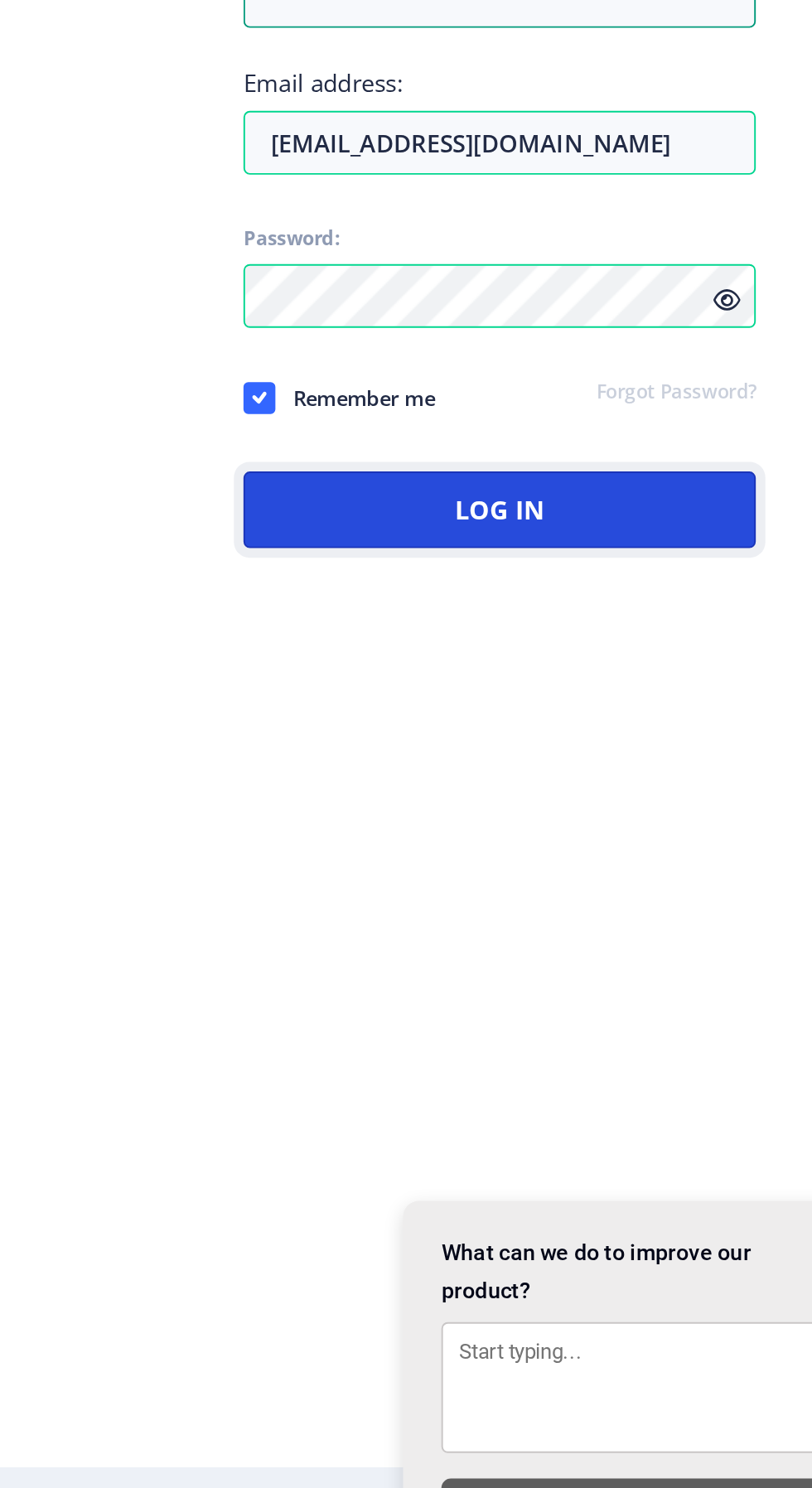
click at [502, 937] on button "Log In" at bounding box center [588, 917] width 266 height 40
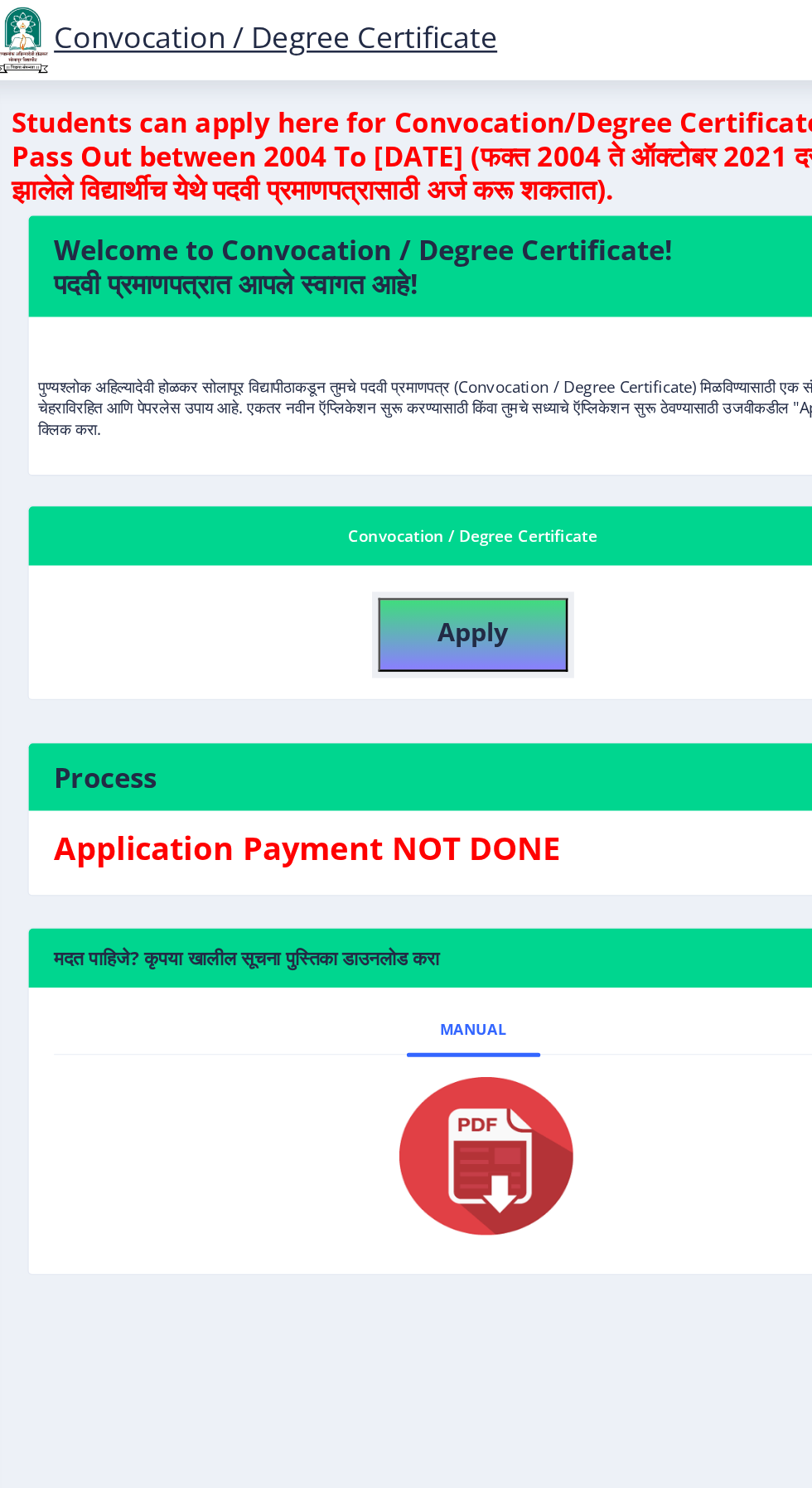
click at [440, 496] on b "Apply" at bounding box center [429, 496] width 56 height 28
select select
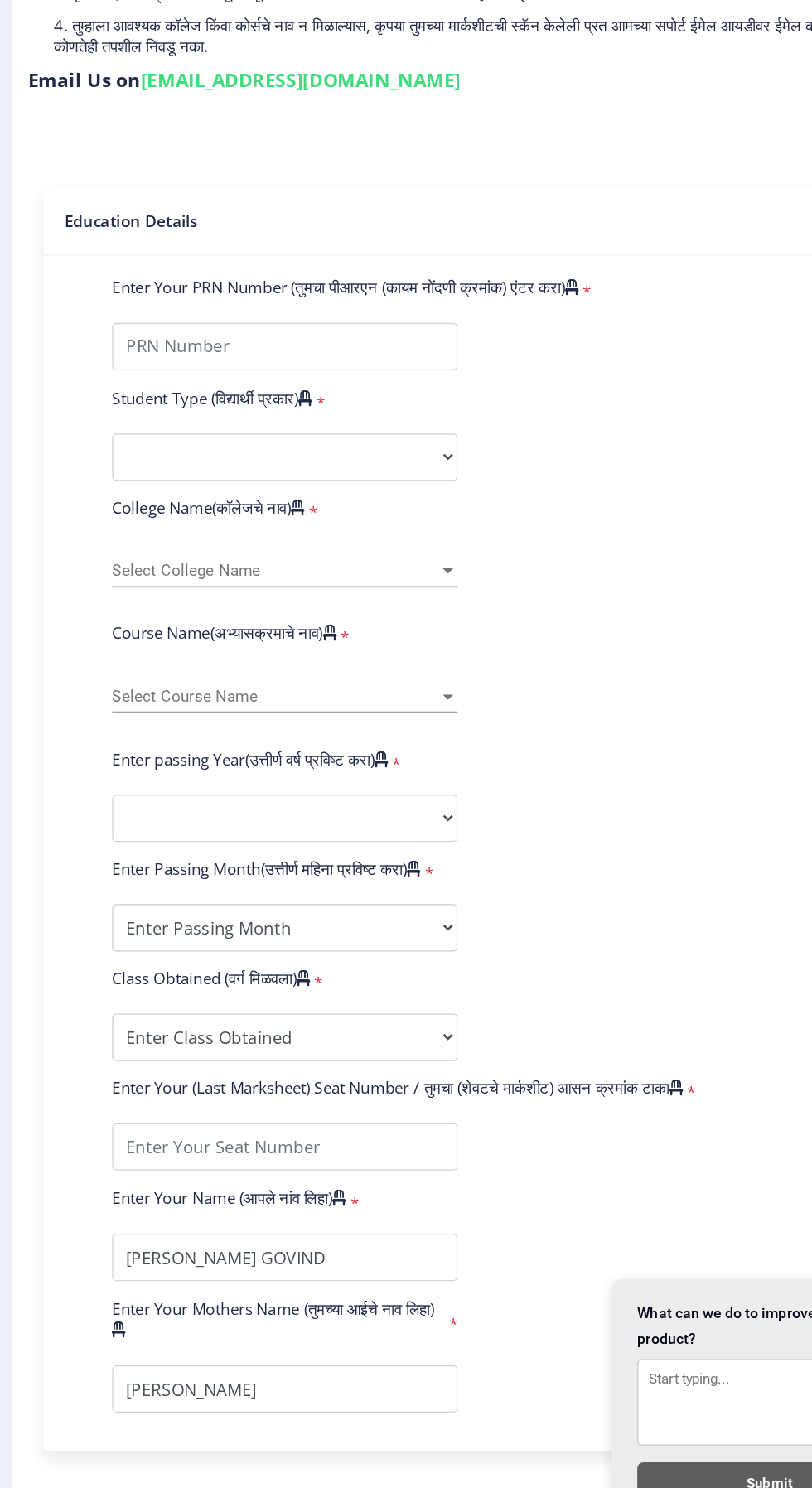
scroll to position [24, 0]
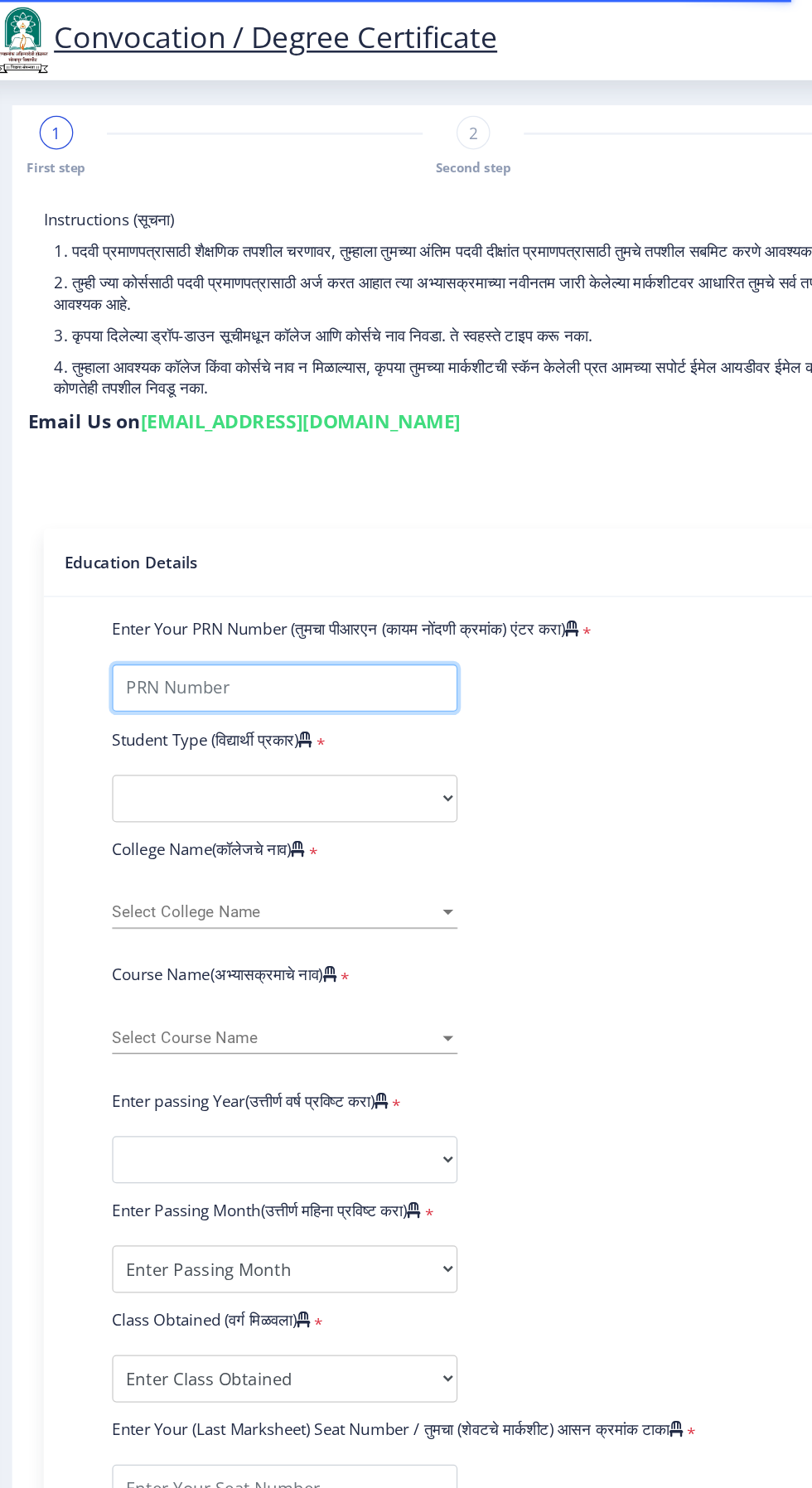
click at [176, 523] on input "Enter Your PRN Number (तुमचा पीआरएन (कायम नोंदणी क्रमांक) एंटर करा)" at bounding box center [281, 541] width 271 height 37
click at [179, 523] on input "Enter Your PRN Number (तुमचा पीआरएन (कायम नोंदणी क्रमांक) एंटर करा)" at bounding box center [281, 541] width 271 height 37
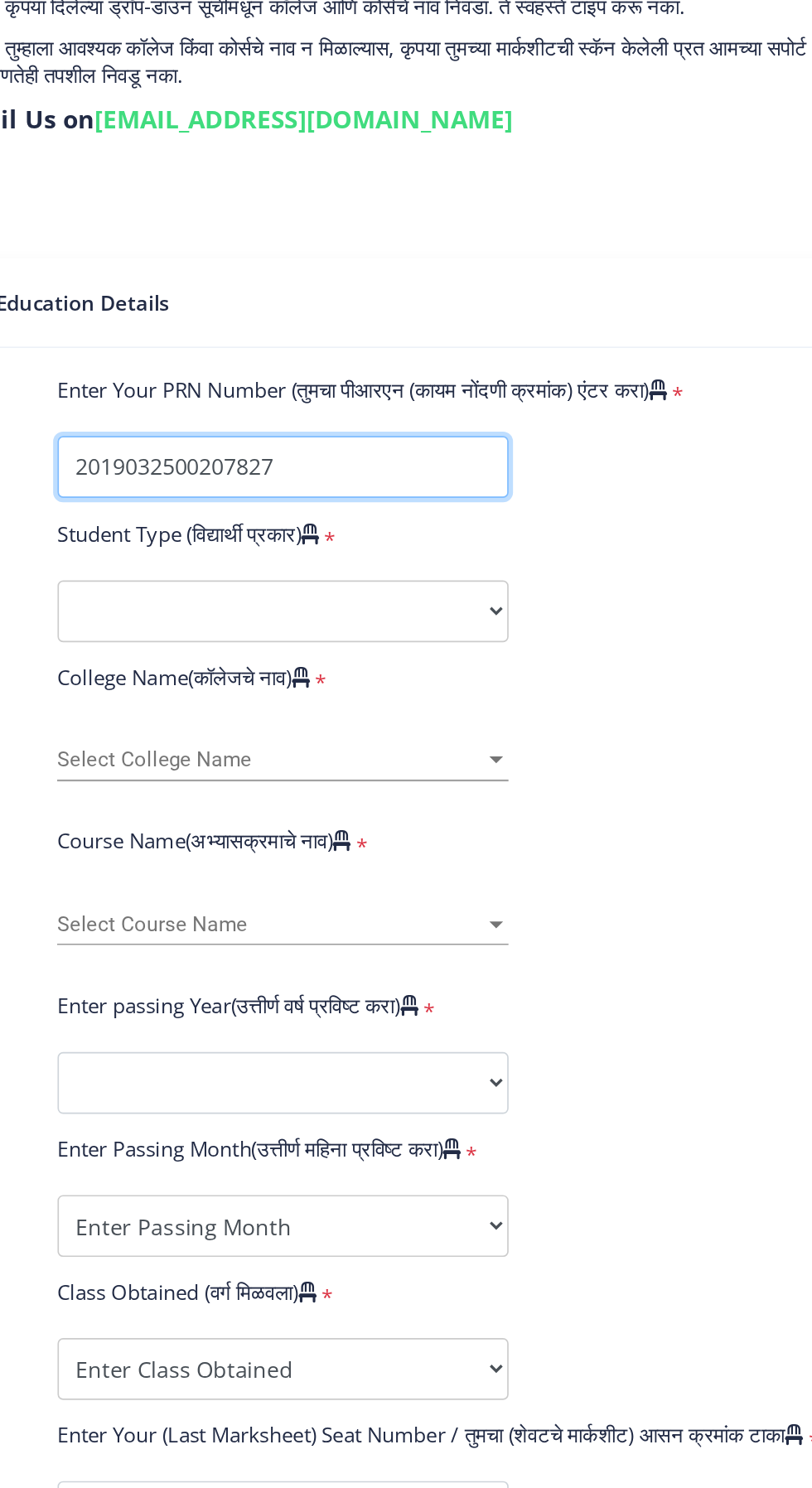
type input "2019032500207827"
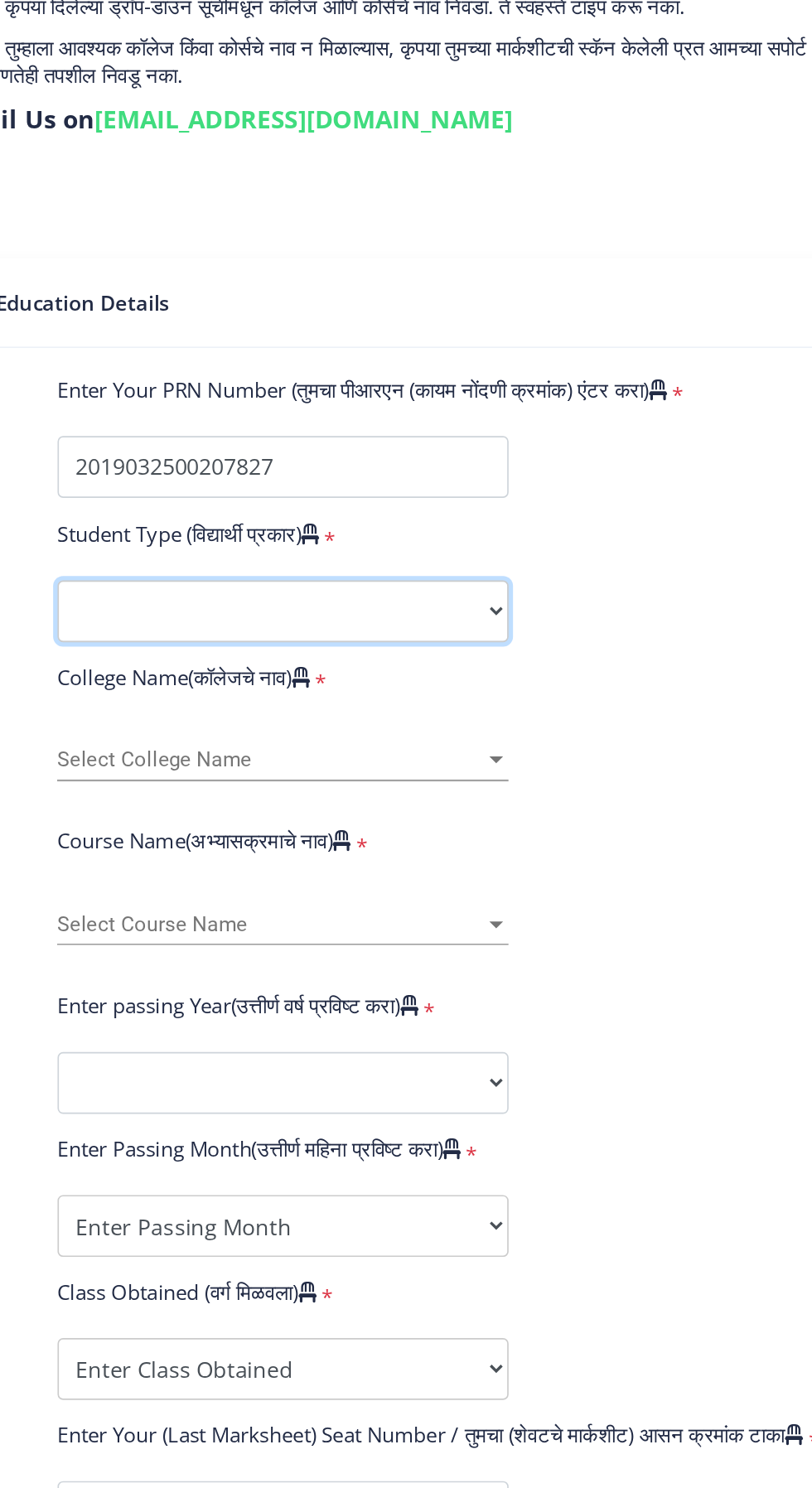
click at [181, 610] on select "Select Student Type Regular External" at bounding box center [281, 628] width 271 height 37
select select "Regular"
click at [145, 610] on select "Select Student Type Regular External" at bounding box center [281, 628] width 271 height 37
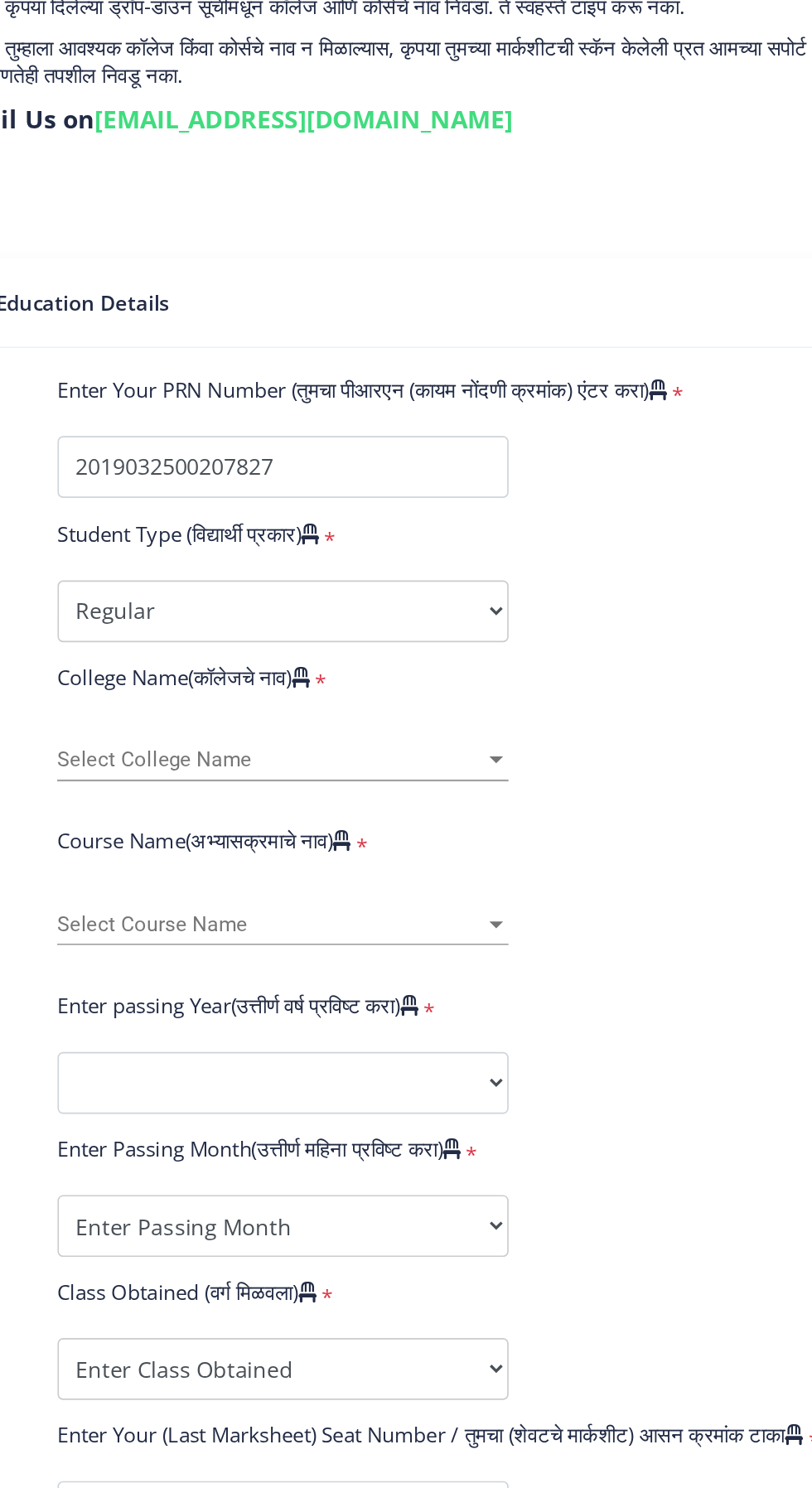
click at [174, 711] on span "Select College Name" at bounding box center [273, 718] width 257 height 14
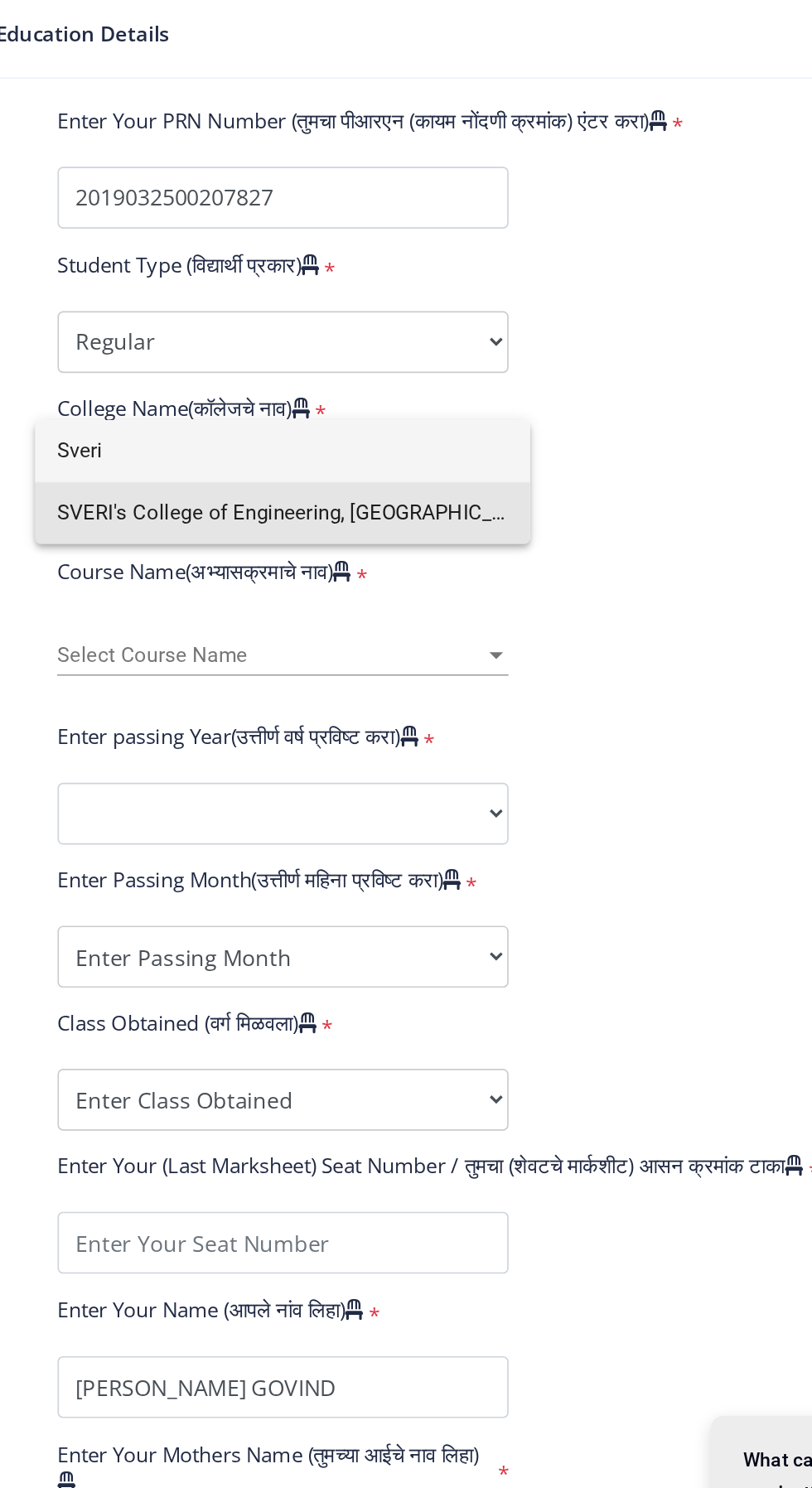
type input "Sveri"
click at [159, 725] on span "SVERI's College of Engineering, [GEOGRAPHIC_DATA]" at bounding box center [281, 731] width 271 height 37
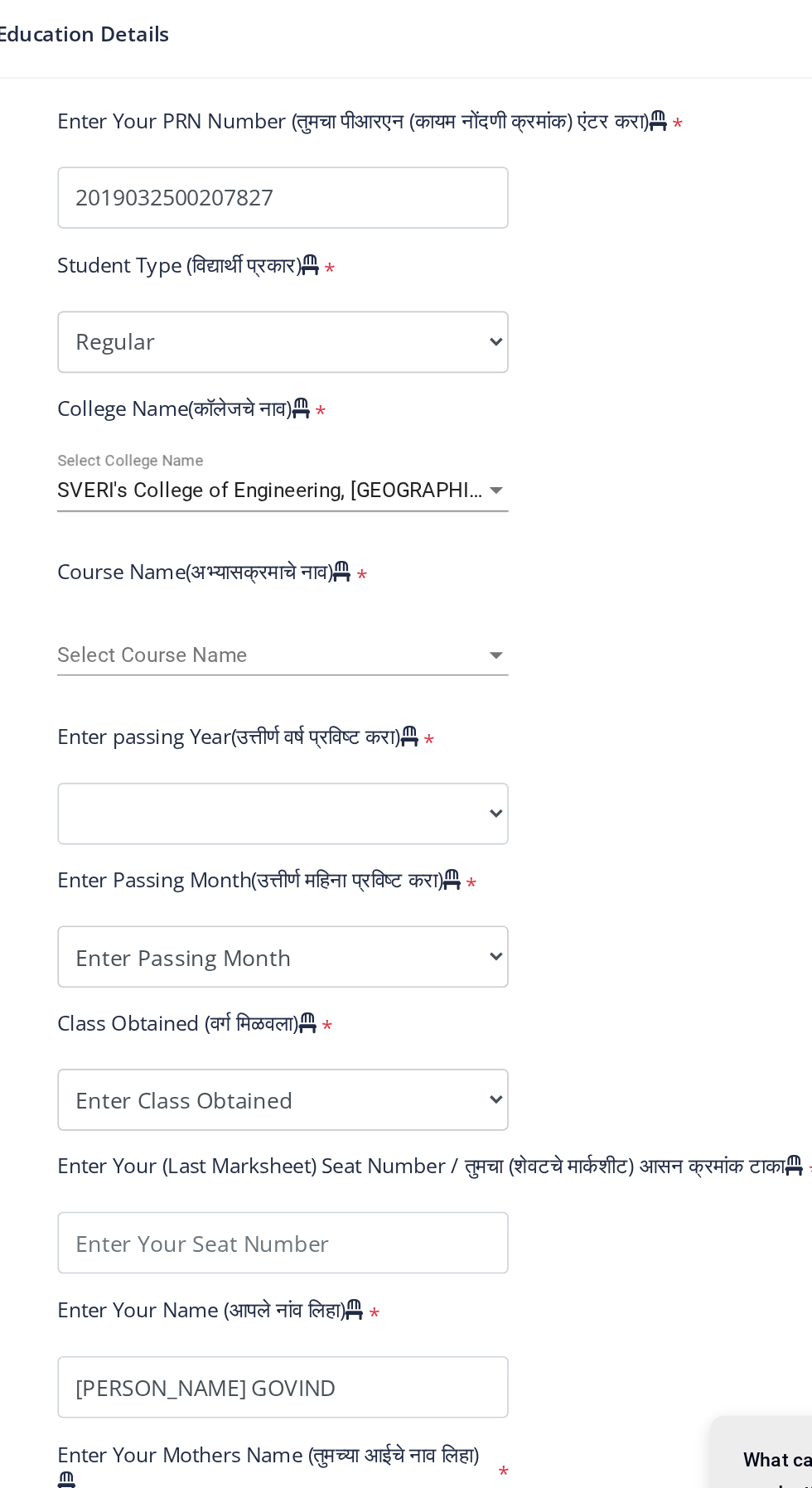
click at [162, 810] on span "Select Course Name" at bounding box center [273, 817] width 257 height 14
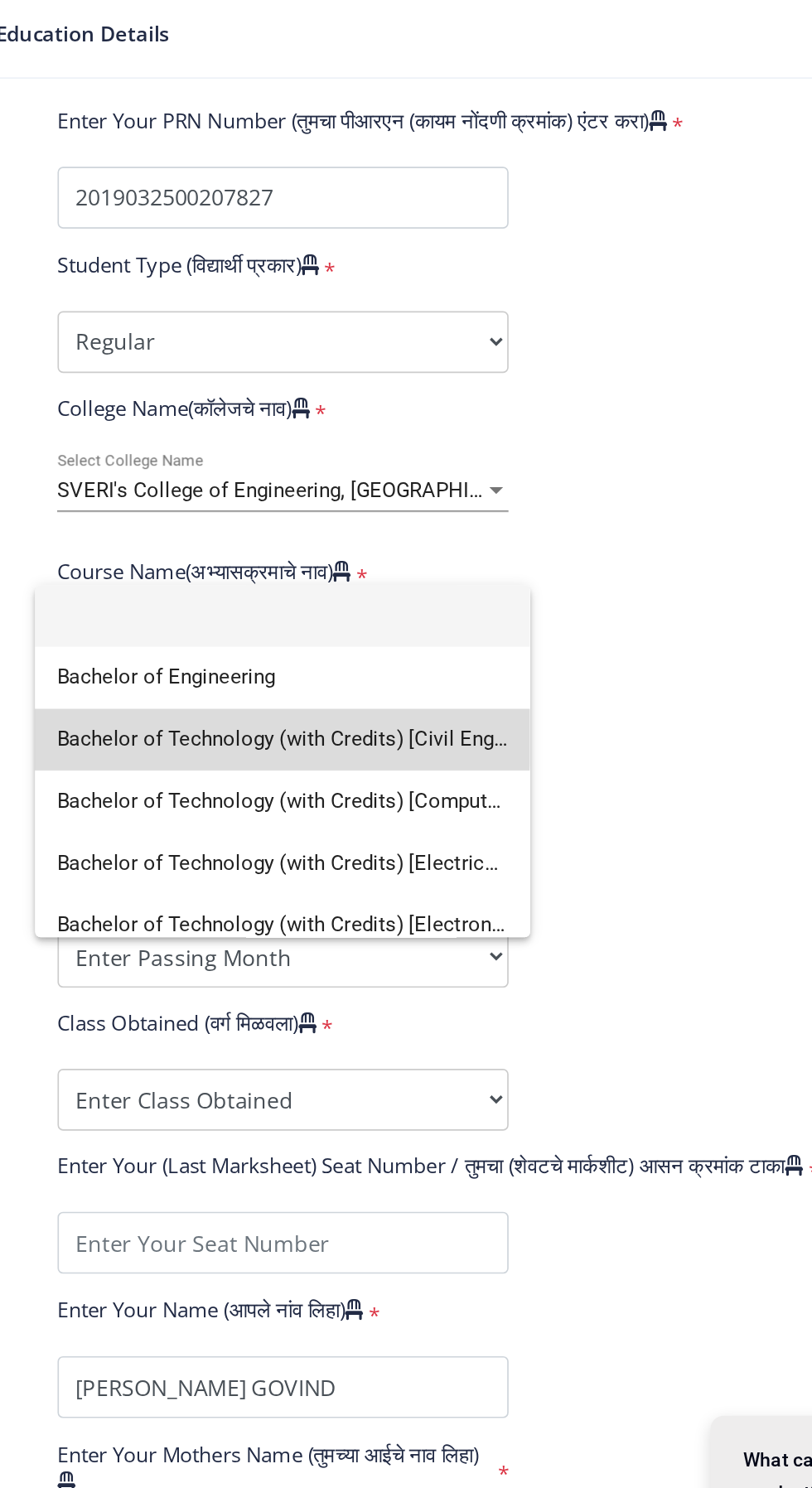
click at [171, 865] on span "Bachelor of Technology (with Credits) [Civil Engineering]" at bounding box center [281, 868] width 271 height 37
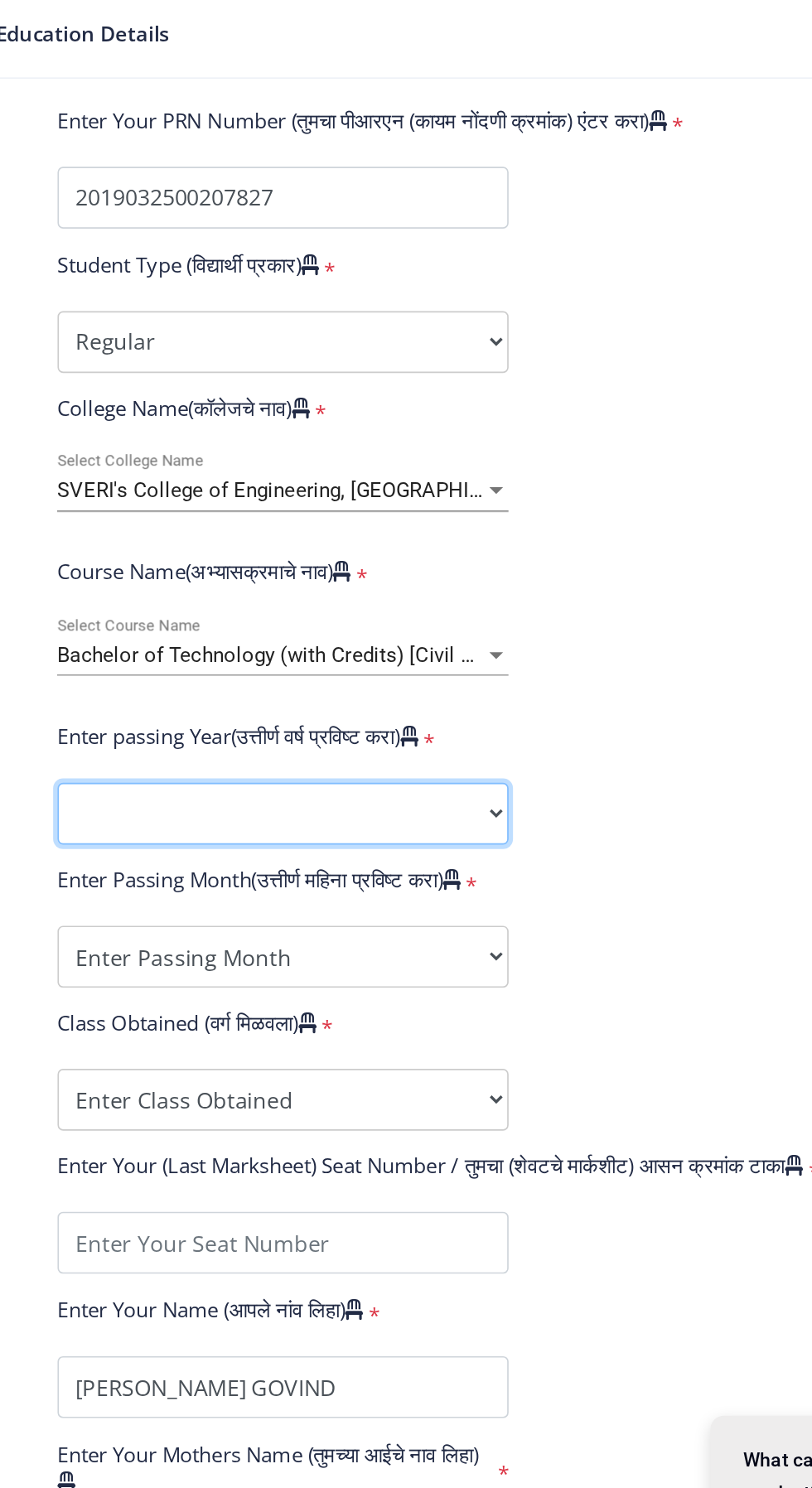
click at [183, 894] on select "2025 2024 2023 2022 2021 2020 2019 2018 2017 2016 2015 2014 2013 2012 2011 2010…" at bounding box center [281, 912] width 271 height 37
select select "2023"
click at [145, 894] on select "2025 2024 2023 2022 2021 2020 2019 2018 2017 2016 2015 2014 2013 2012 2011 2010…" at bounding box center [281, 912] width 271 height 37
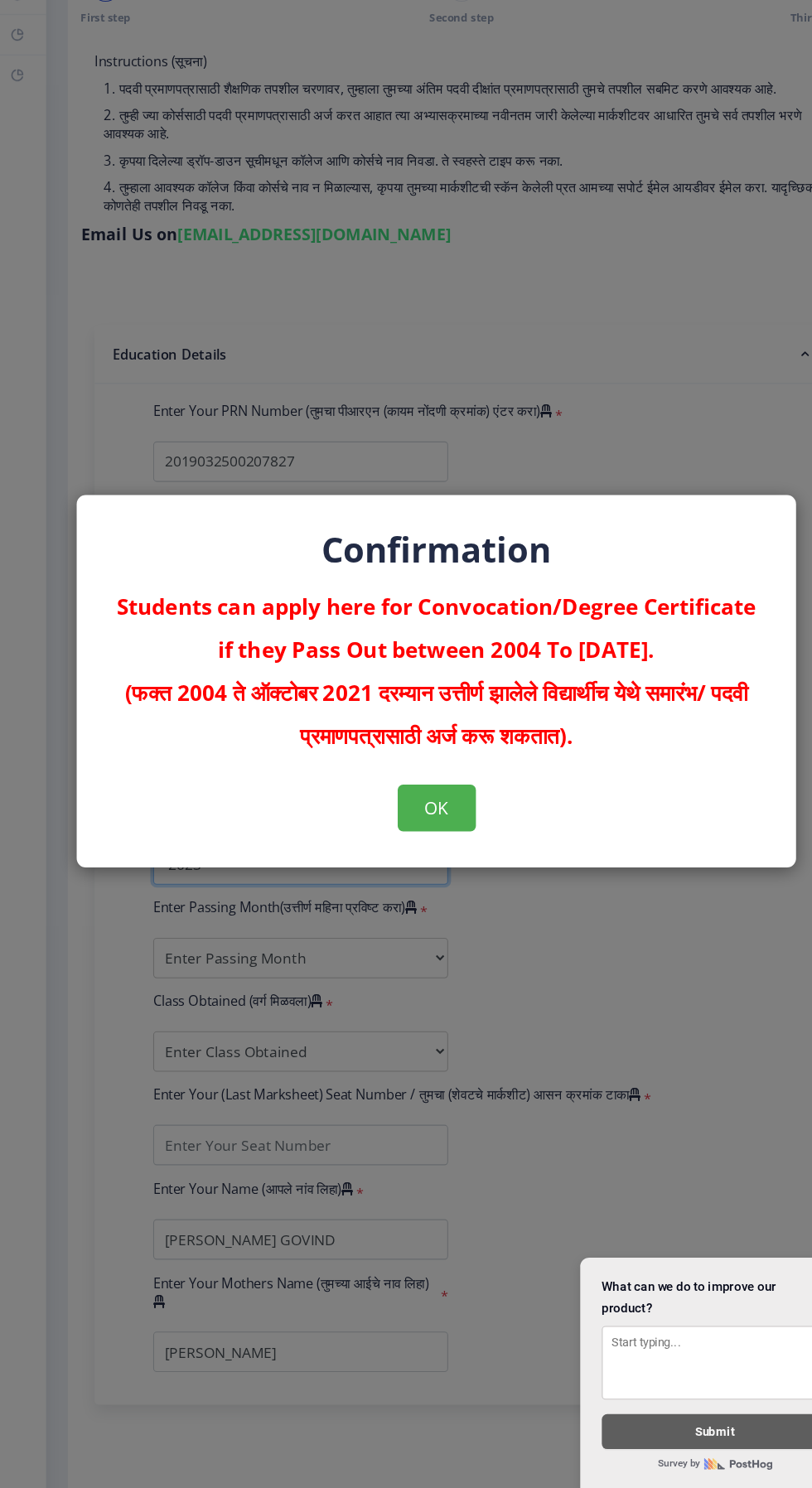
scroll to position [23, 0]
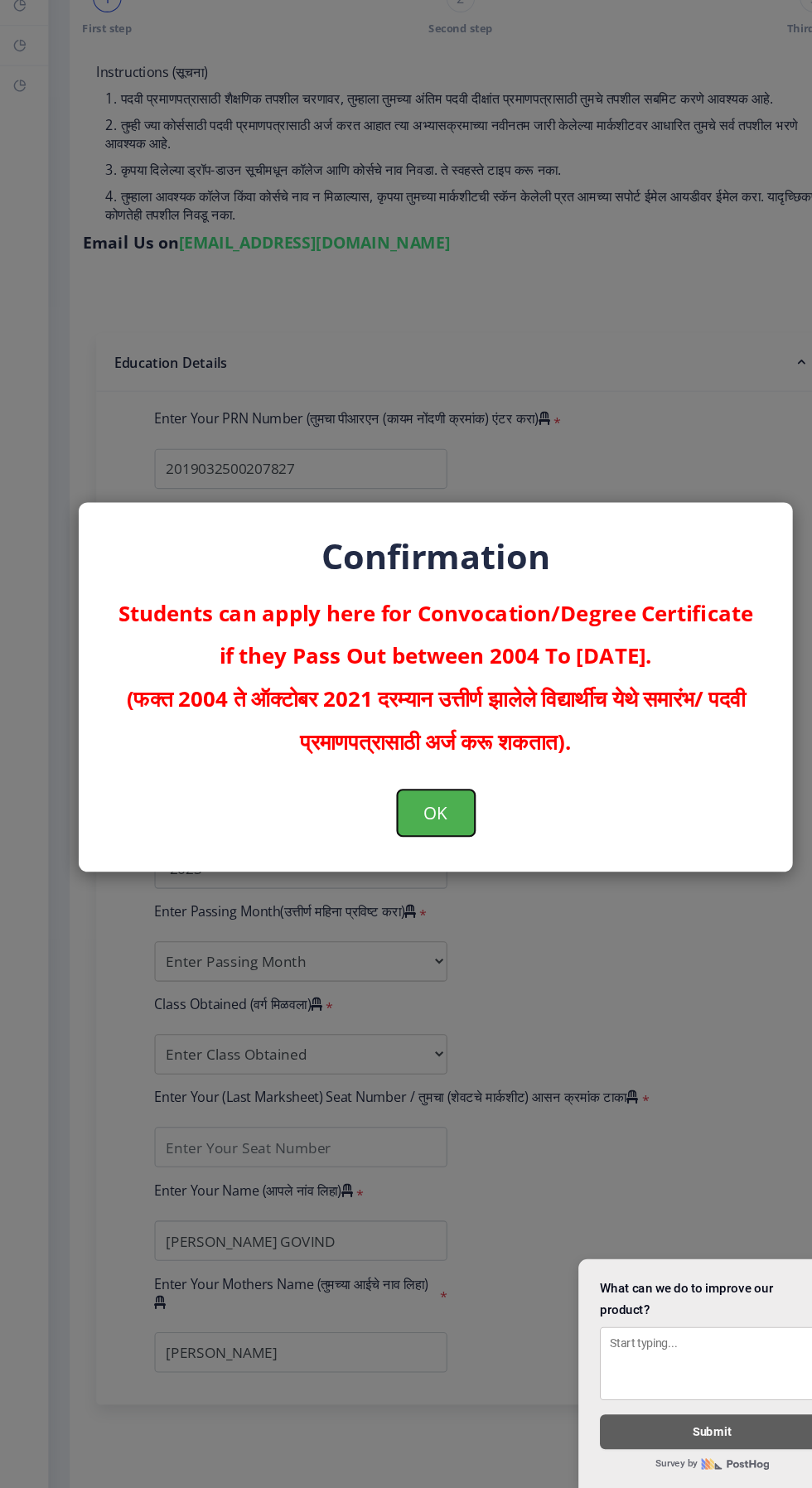
click at [421, 852] on button "OK" at bounding box center [406, 860] width 72 height 43
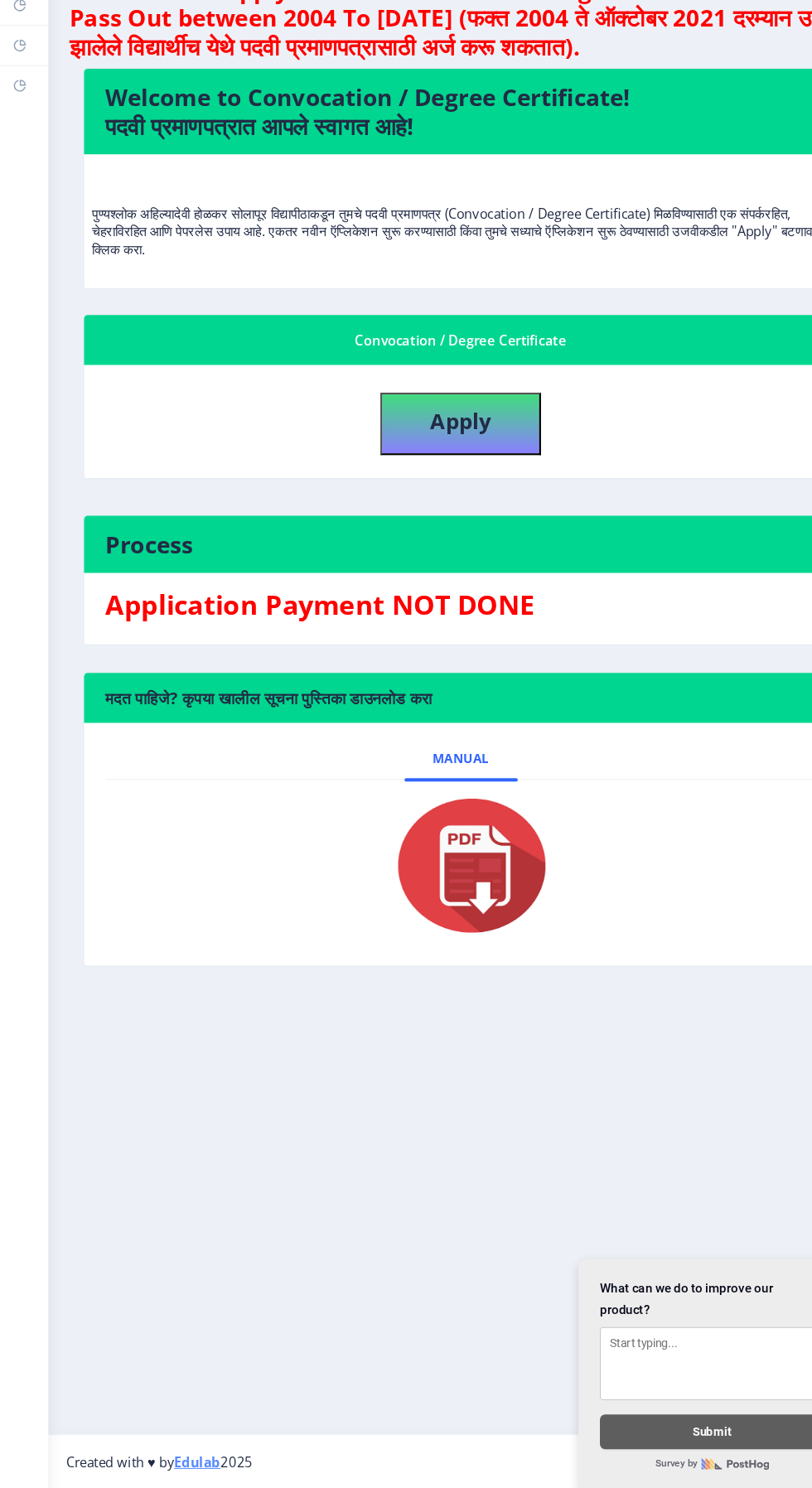
scroll to position [23, 0]
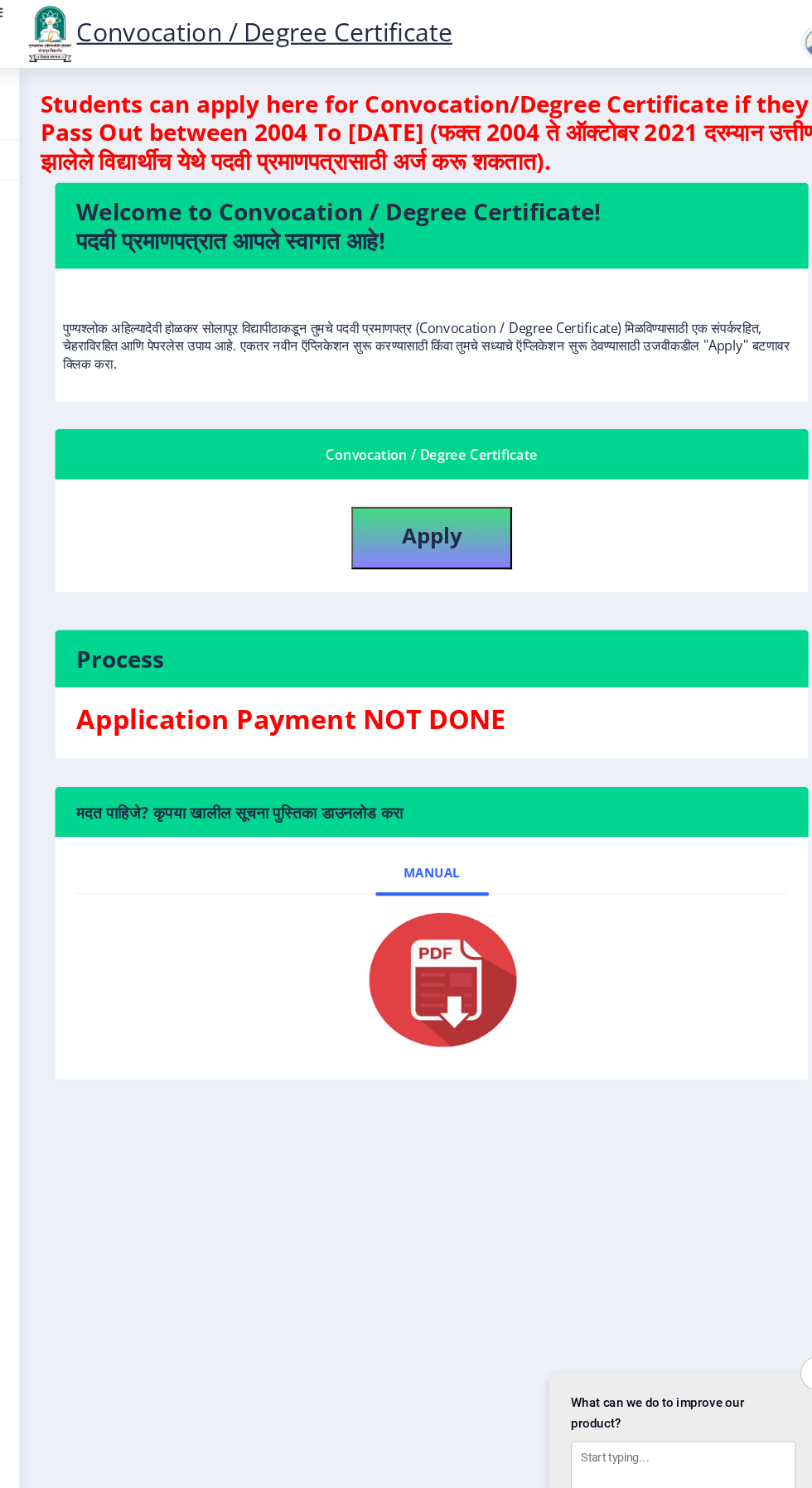
select select
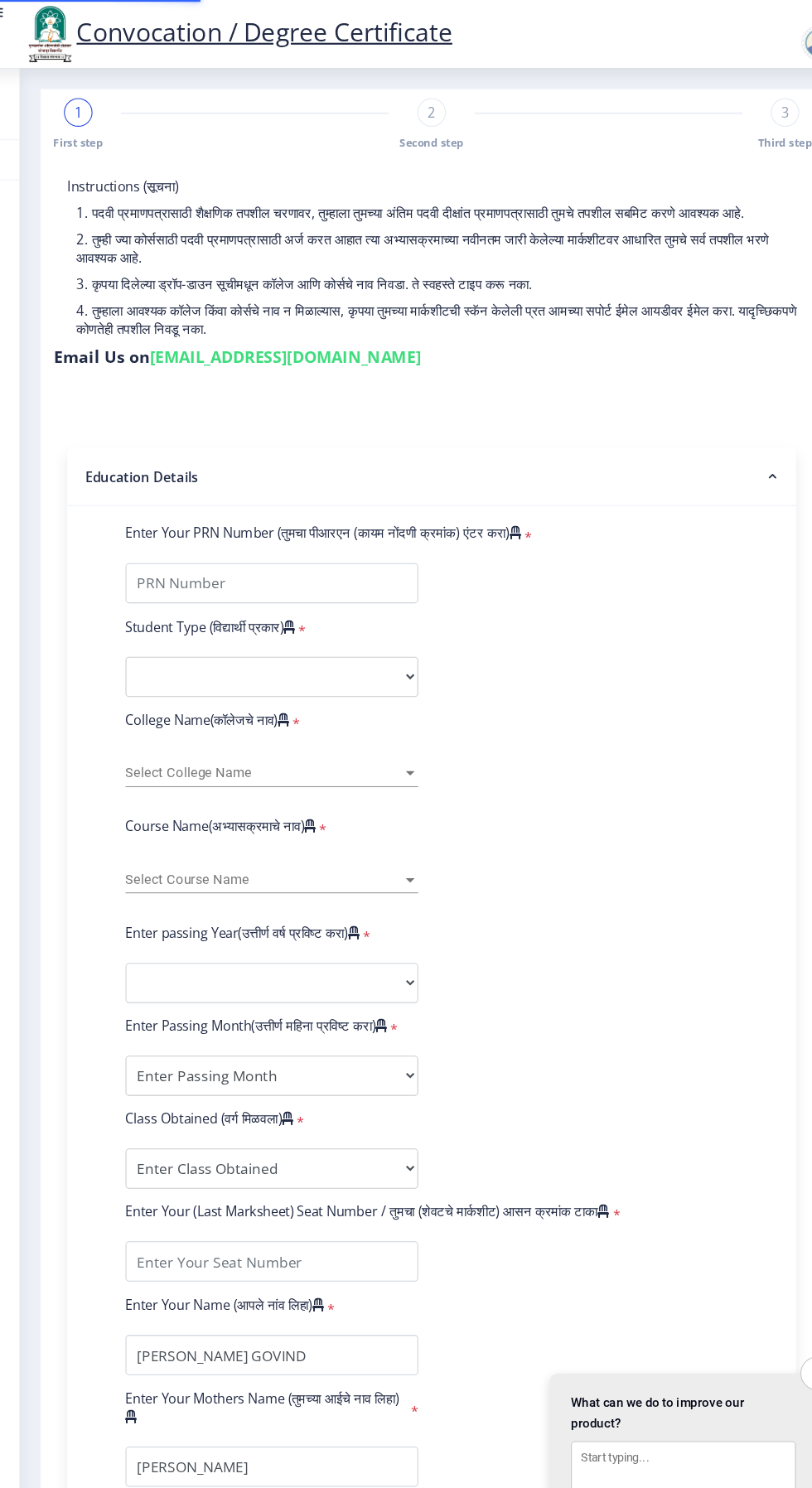
scroll to position [23, 0]
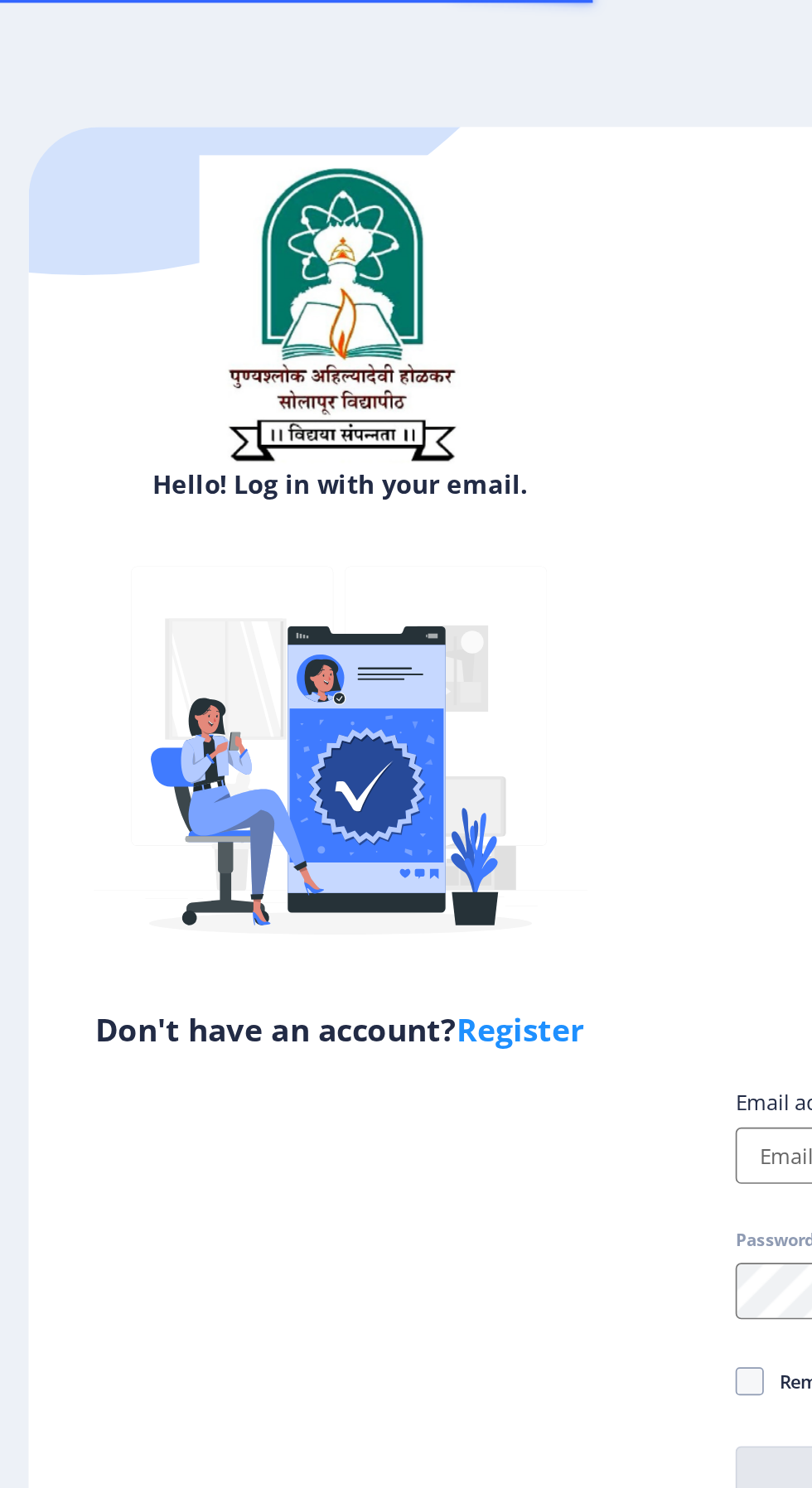
select select
